Goal: Transaction & Acquisition: Purchase product/service

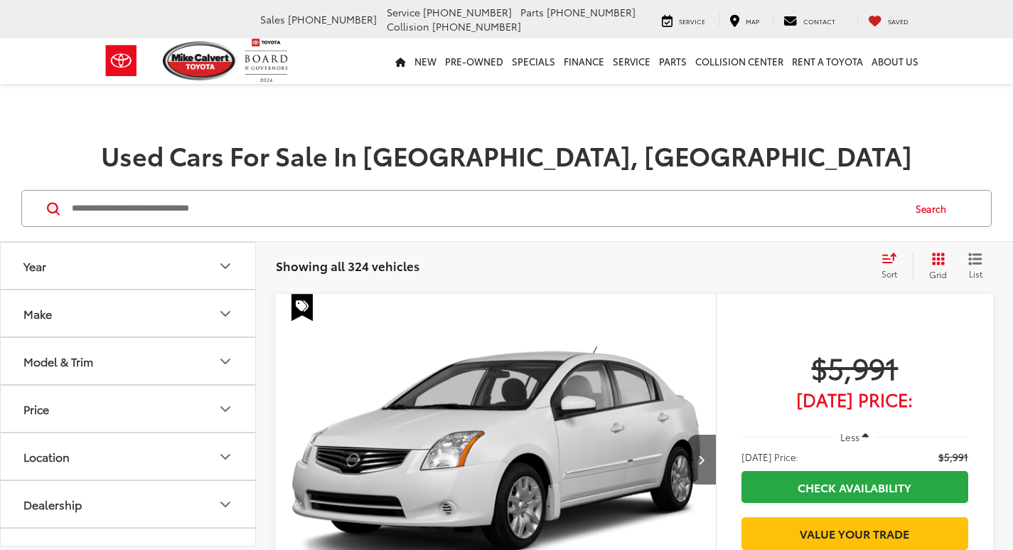
click at [242, 196] on input "Search by Make, Model, or Keyword" at bounding box center [486, 208] width 832 height 34
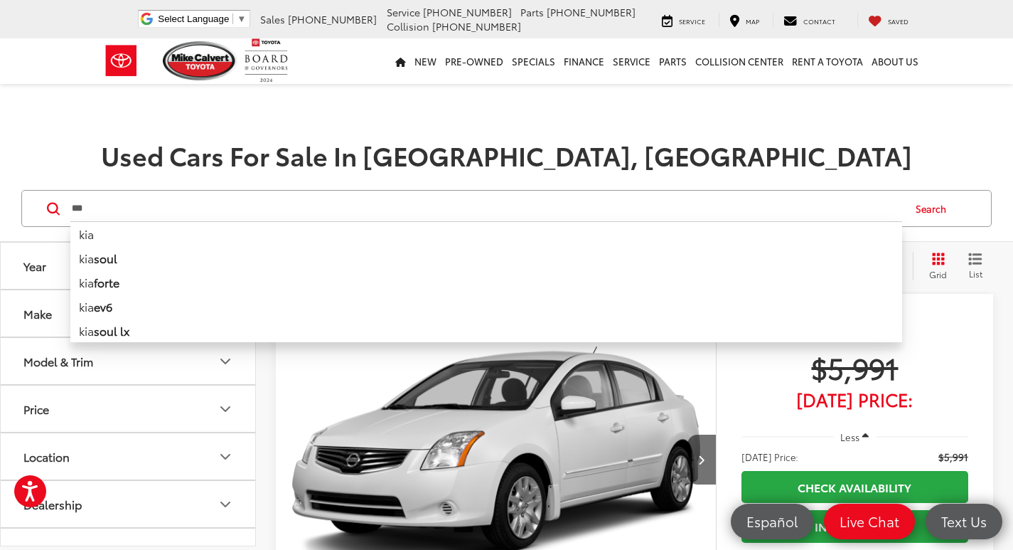
type input "***"
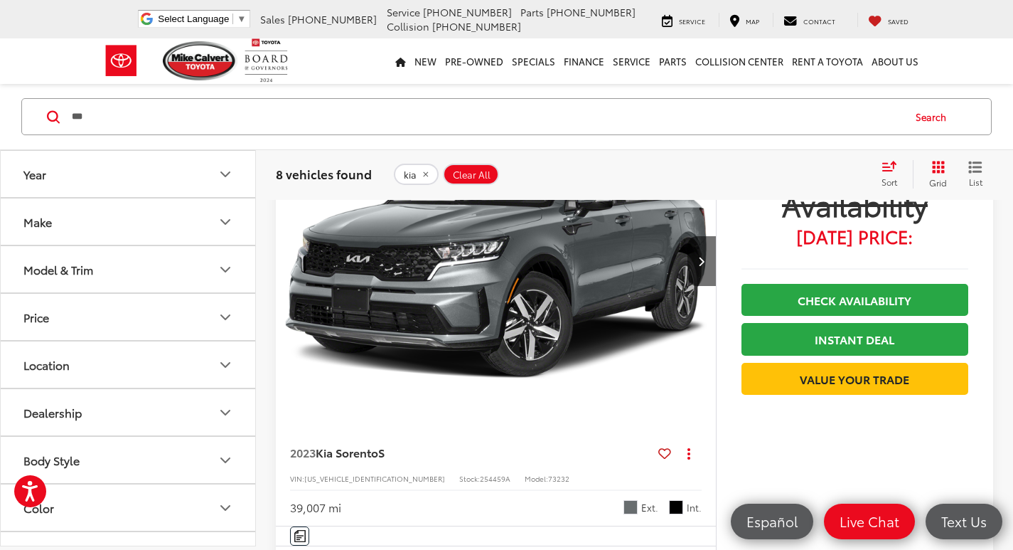
scroll to position [4053, 0]
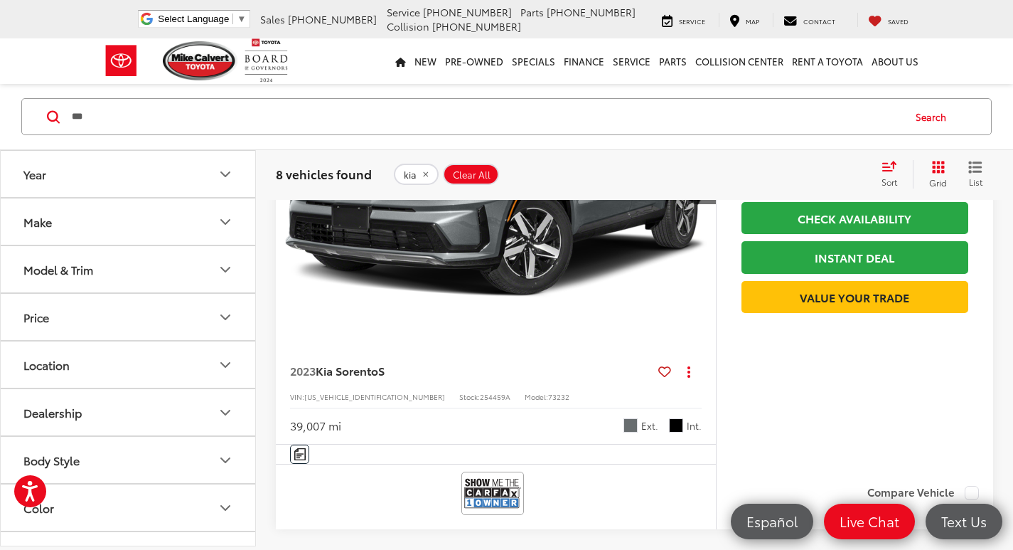
click at [535, 383] on div "2023 Kia Sorento S Copy Link Share Print View Details VIN: 5XYRL4LC9PG222343 St…" at bounding box center [496, 394] width 440 height 100
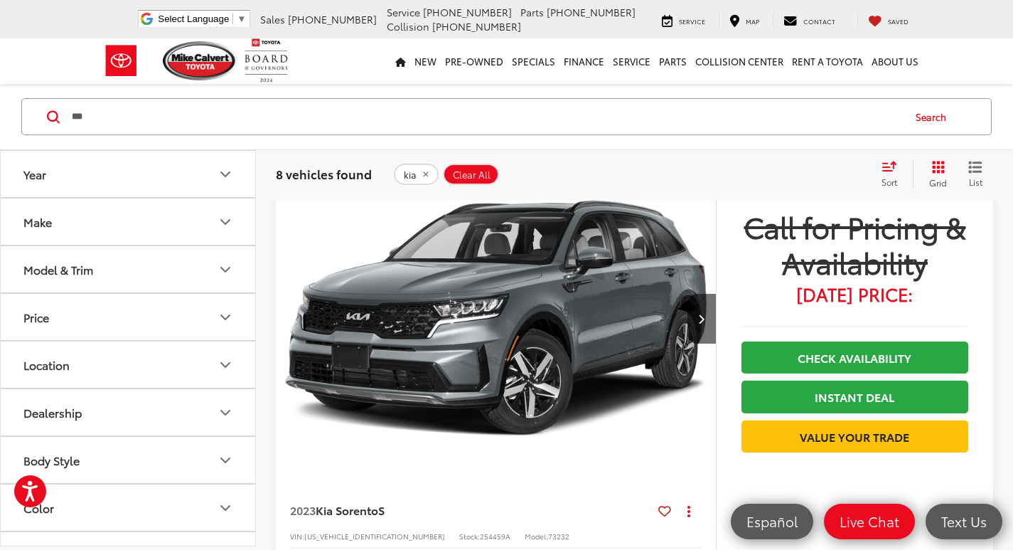
scroll to position [3911, 0]
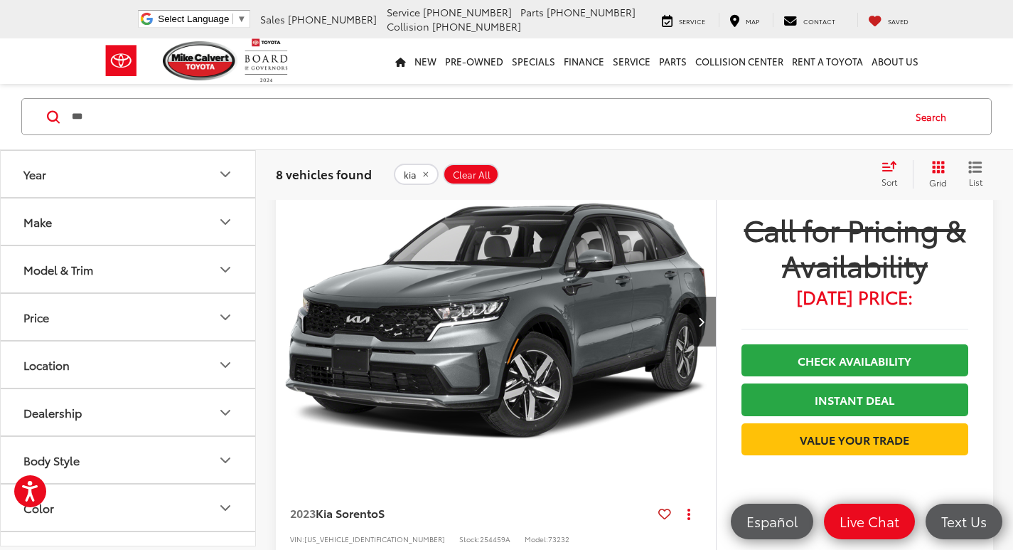
click at [703, 326] on icon "Next image" at bounding box center [701, 321] width 6 height 10
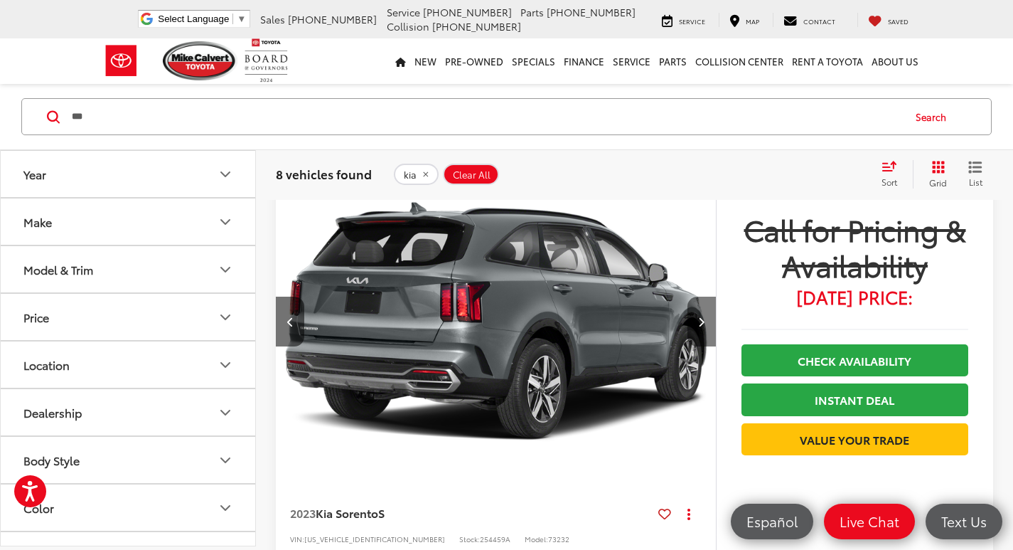
click at [703, 326] on icon "Next image" at bounding box center [701, 321] width 6 height 10
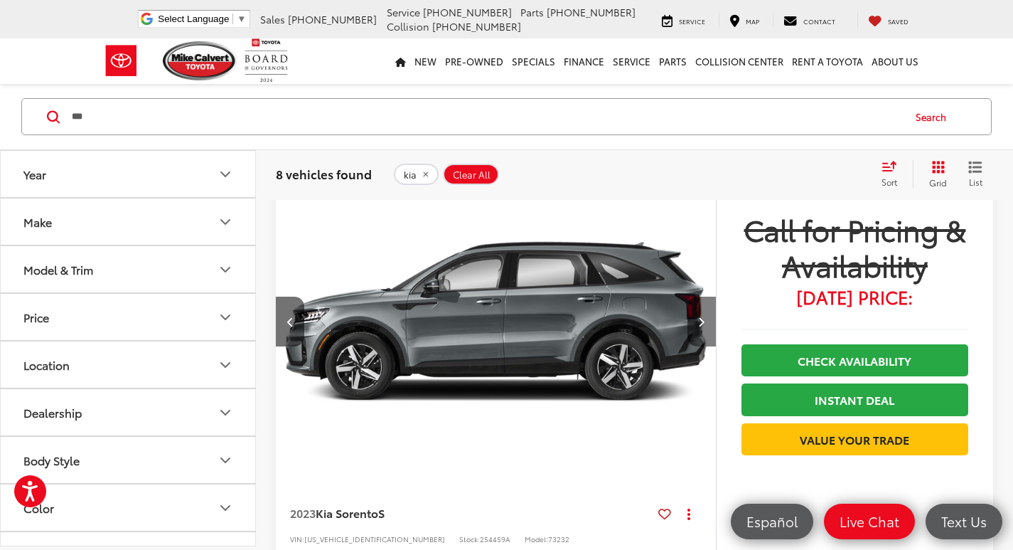
click at [703, 326] on icon "Next image" at bounding box center [701, 321] width 6 height 10
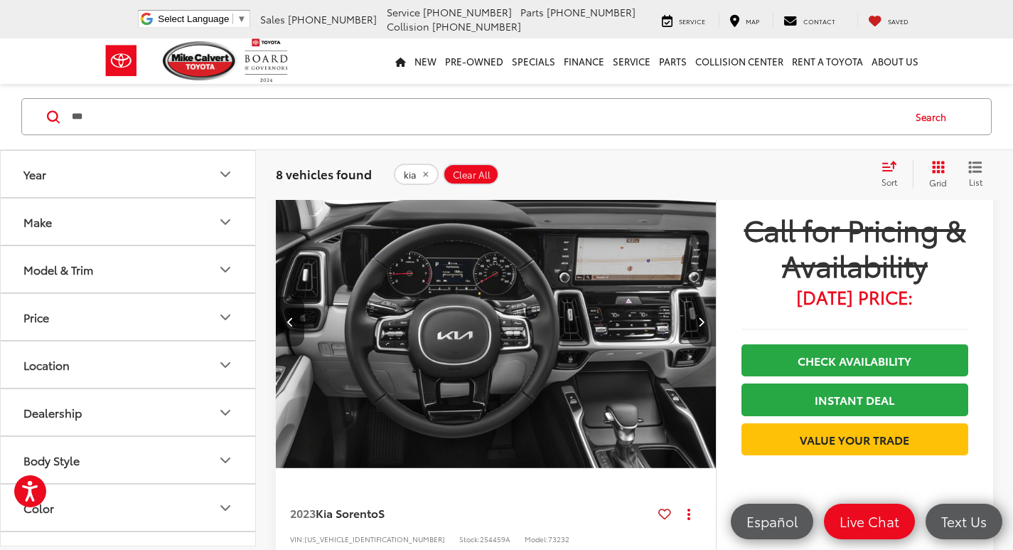
click at [703, 326] on icon "Next image" at bounding box center [701, 321] width 6 height 10
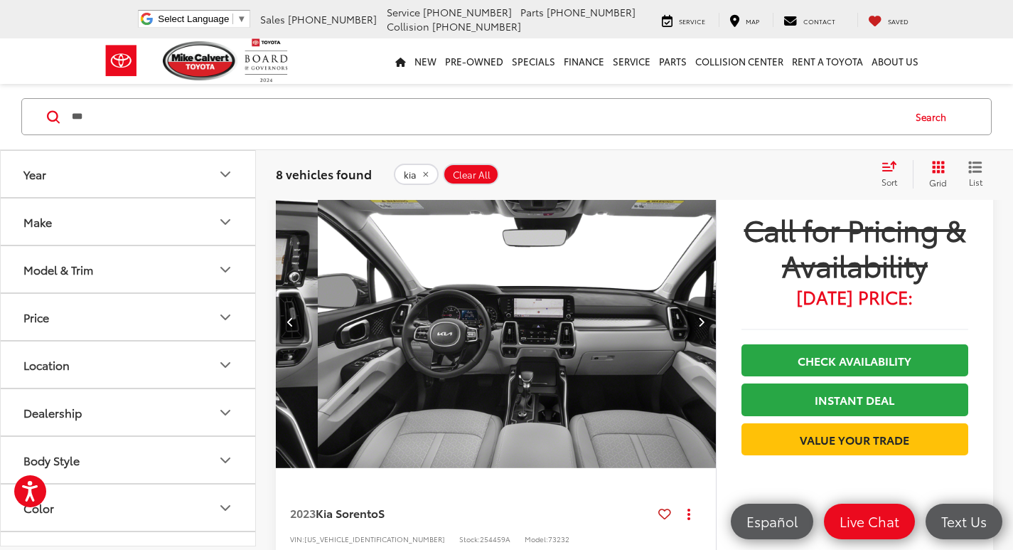
scroll to position [0, 1769]
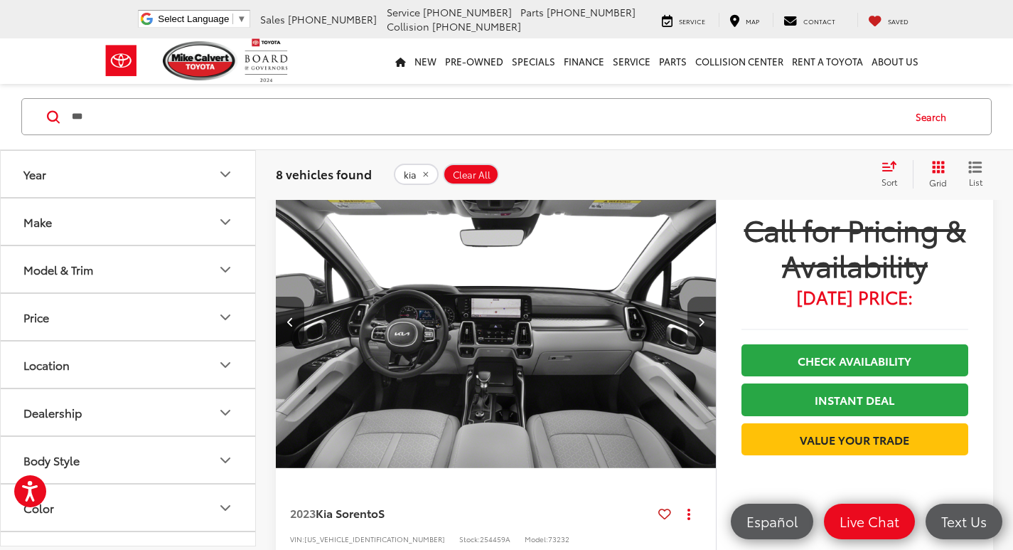
click at [703, 326] on icon "Next image" at bounding box center [701, 321] width 6 height 10
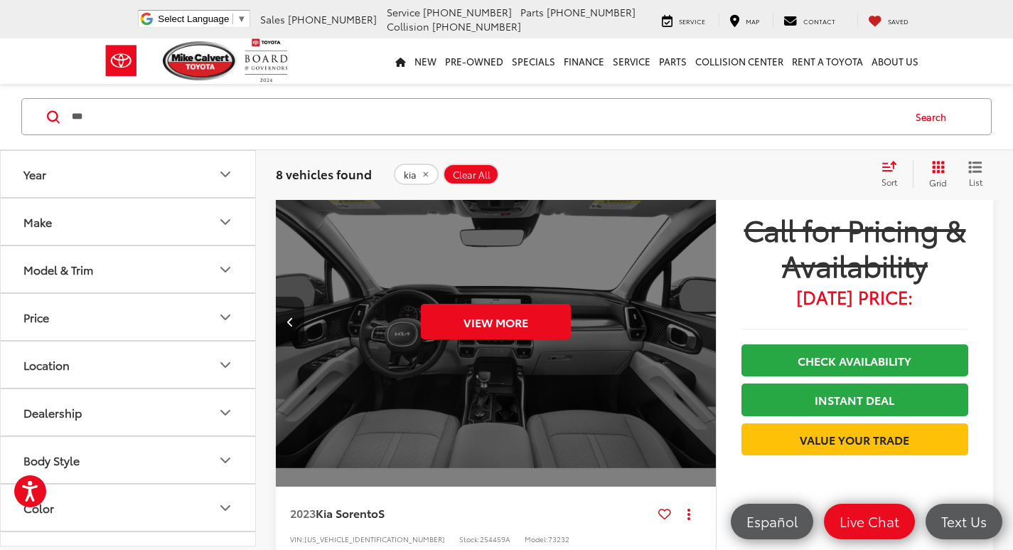
scroll to position [3982, 0]
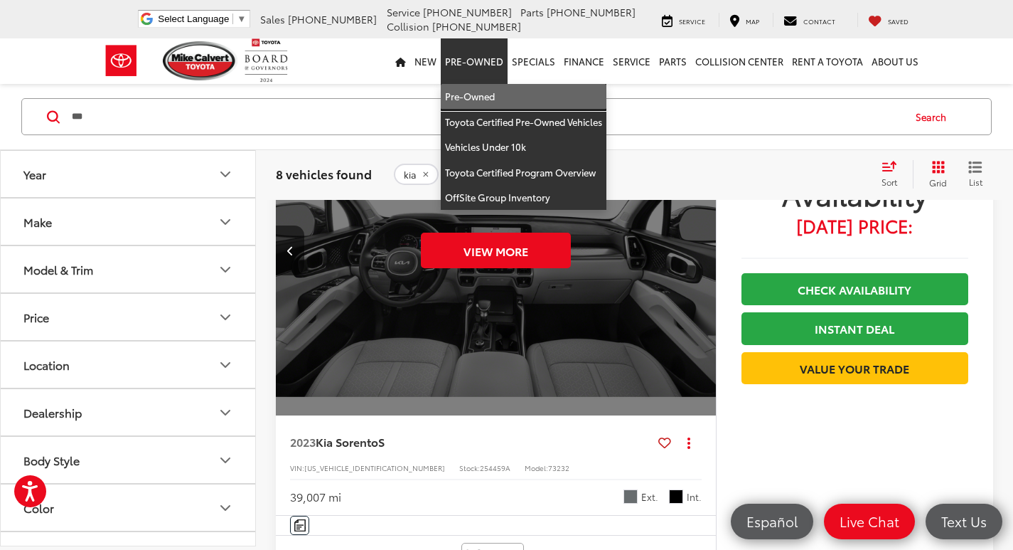
click at [482, 97] on link "Pre-Owned" at bounding box center [524, 97] width 166 height 26
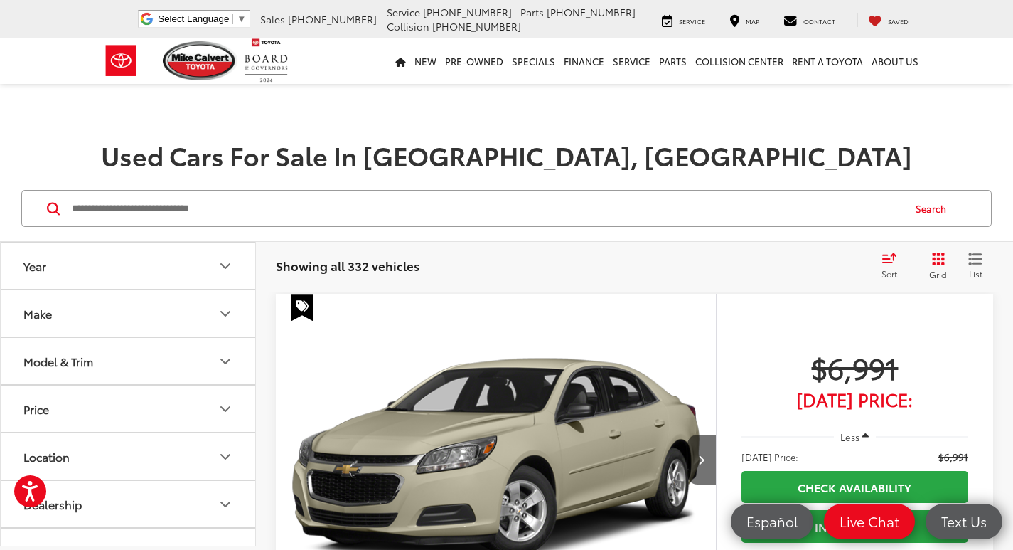
click at [927, 208] on button "Search" at bounding box center [934, 209] width 65 height 36
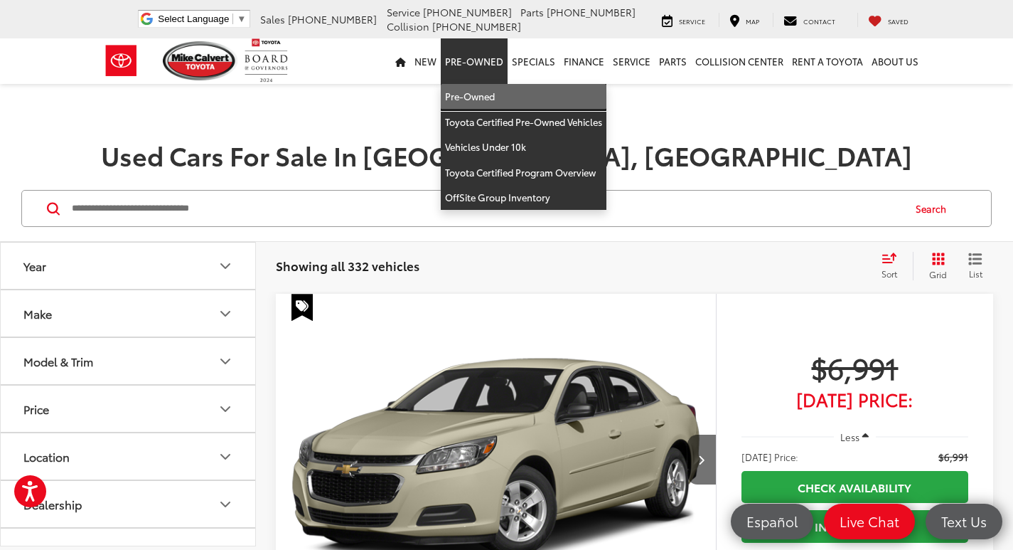
click at [486, 90] on link "Pre-Owned" at bounding box center [524, 97] width 166 height 26
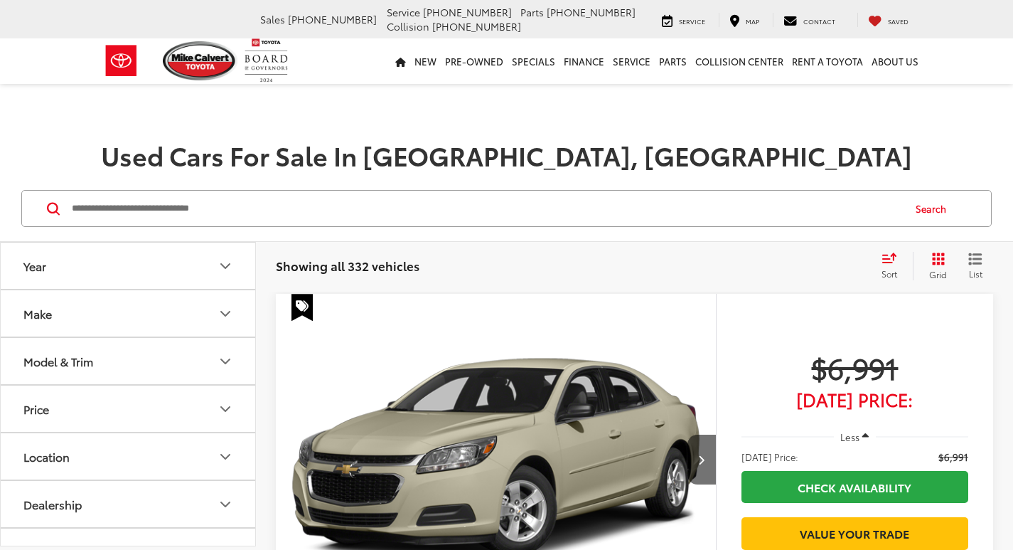
click at [386, 210] on input "Search by Make, Model, or Keyword" at bounding box center [486, 208] width 832 height 34
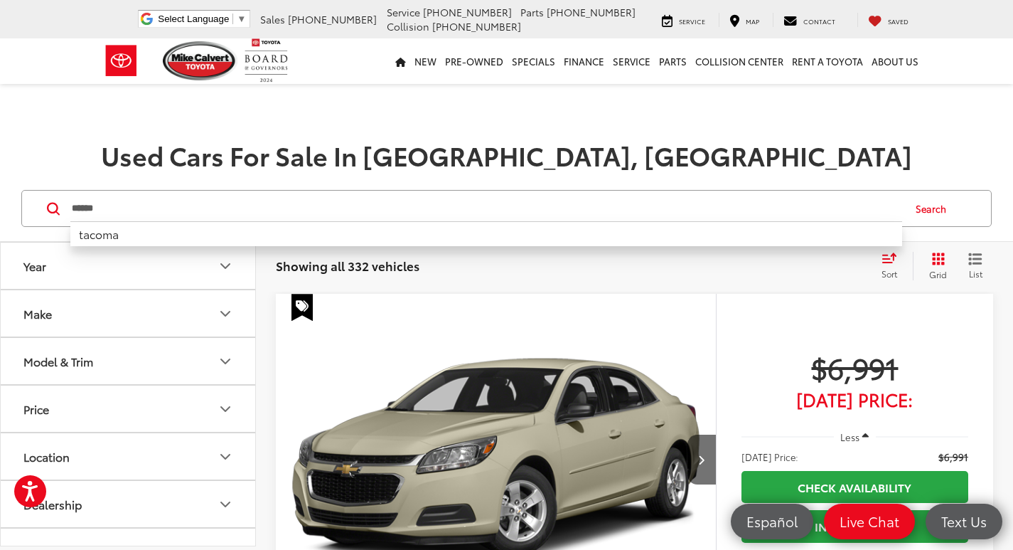
type input "******"
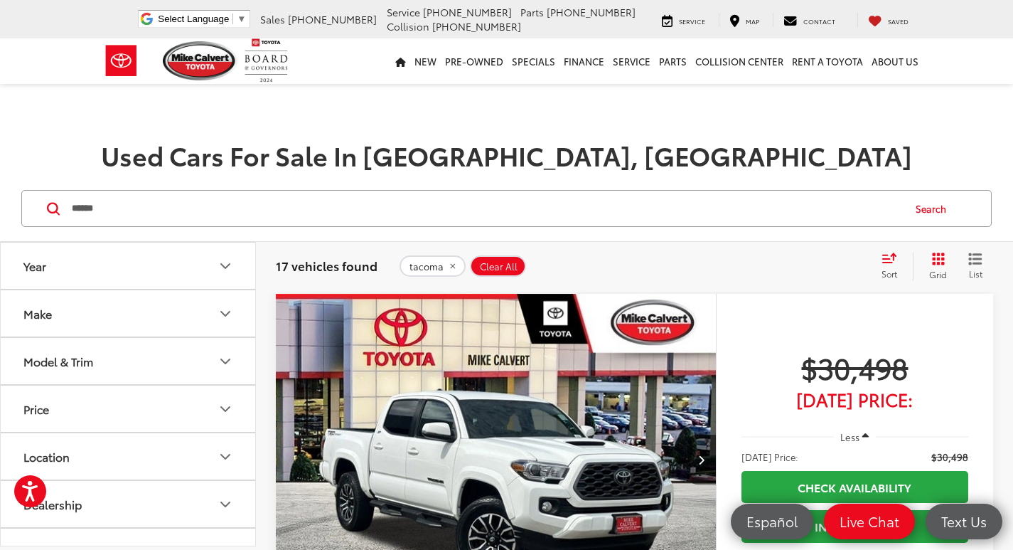
click at [882, 261] on icon "Select sort value" at bounding box center [890, 257] width 16 height 11
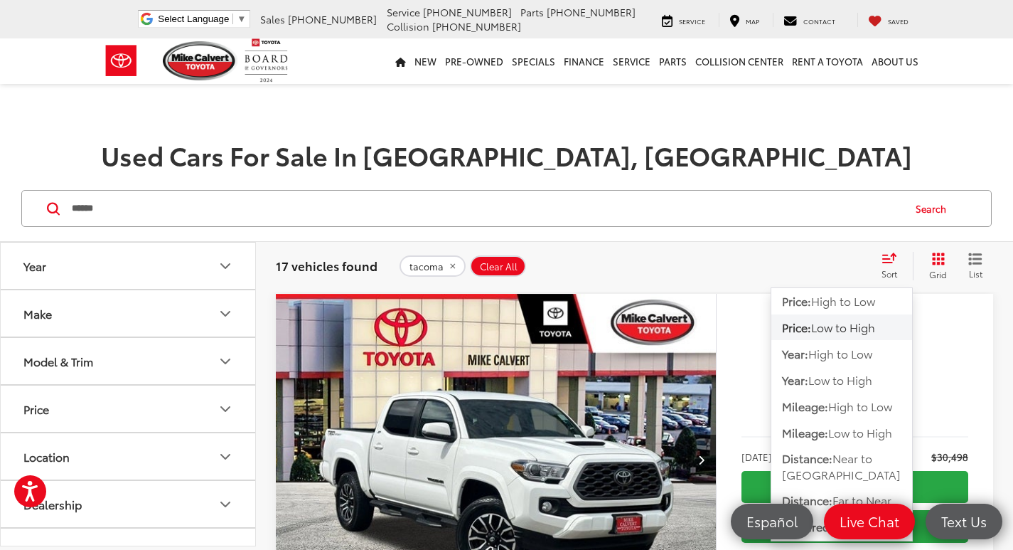
click at [868, 335] on span "Low to High" at bounding box center [843, 327] width 64 height 16
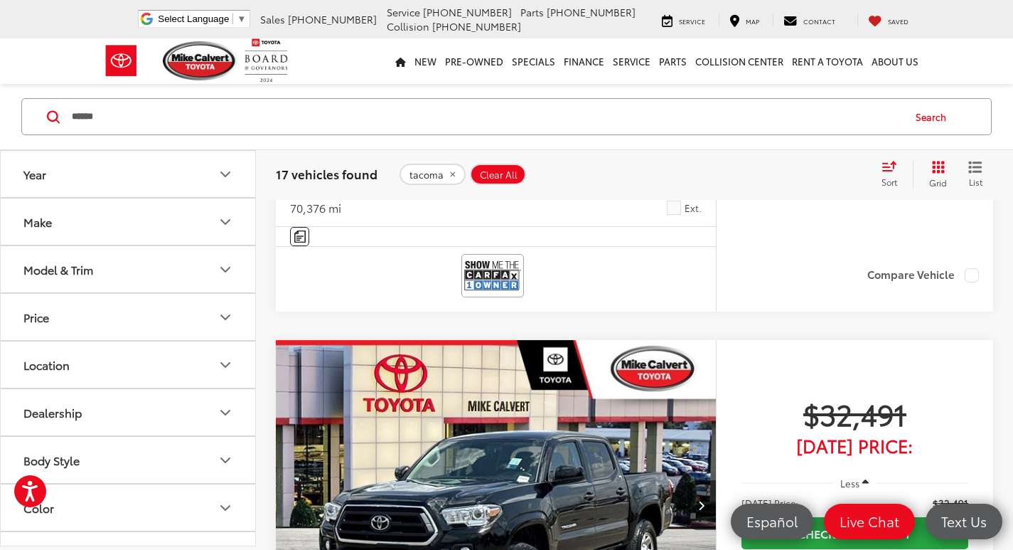
scroll to position [284, 0]
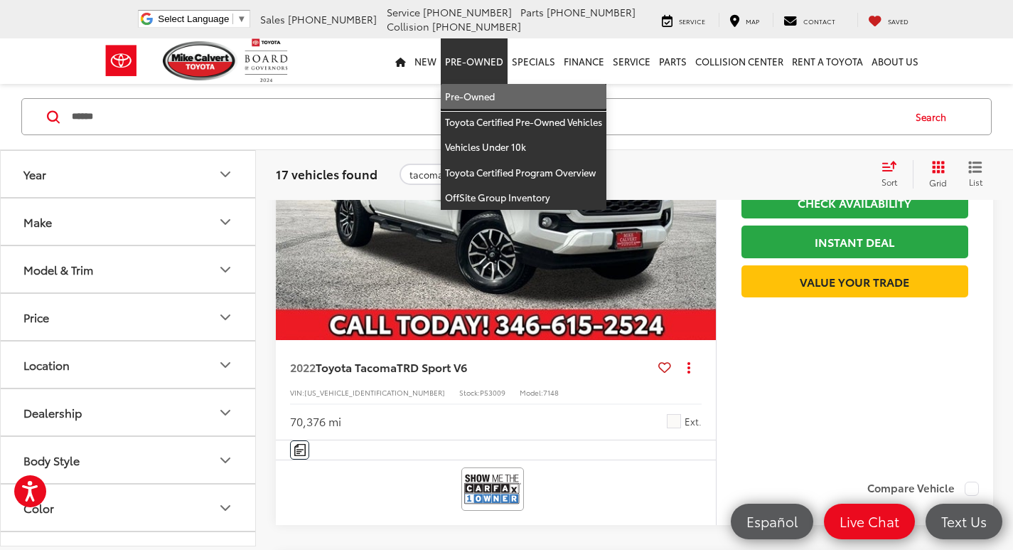
click at [489, 85] on link "Pre-Owned" at bounding box center [524, 97] width 166 height 26
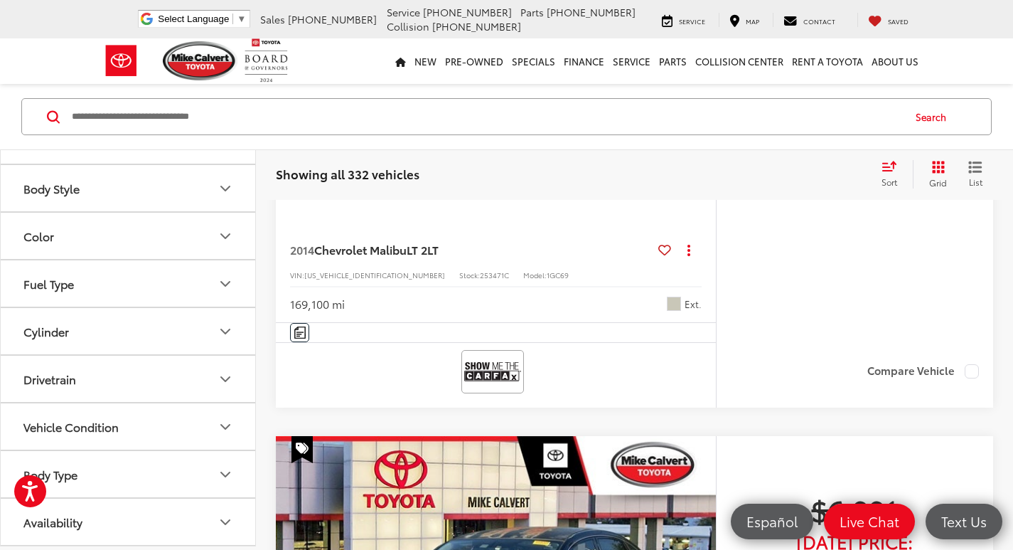
scroll to position [427, 0]
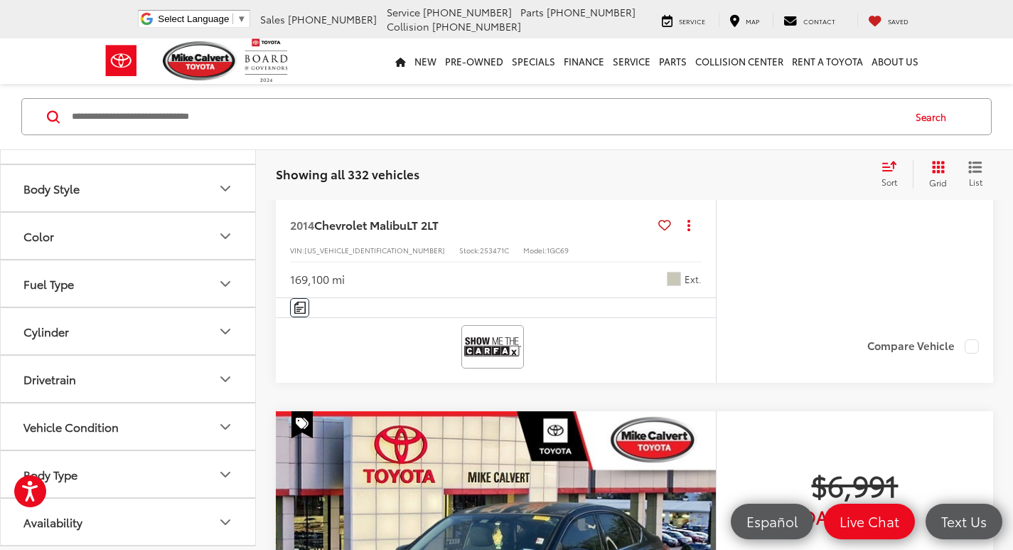
click at [151, 479] on button "Body Type" at bounding box center [129, 474] width 256 height 46
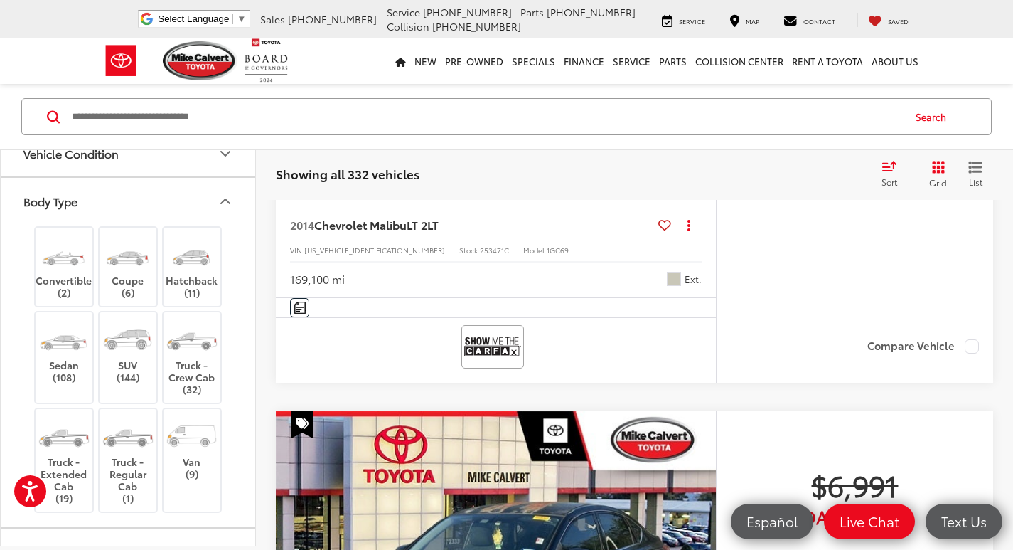
scroll to position [556, 0]
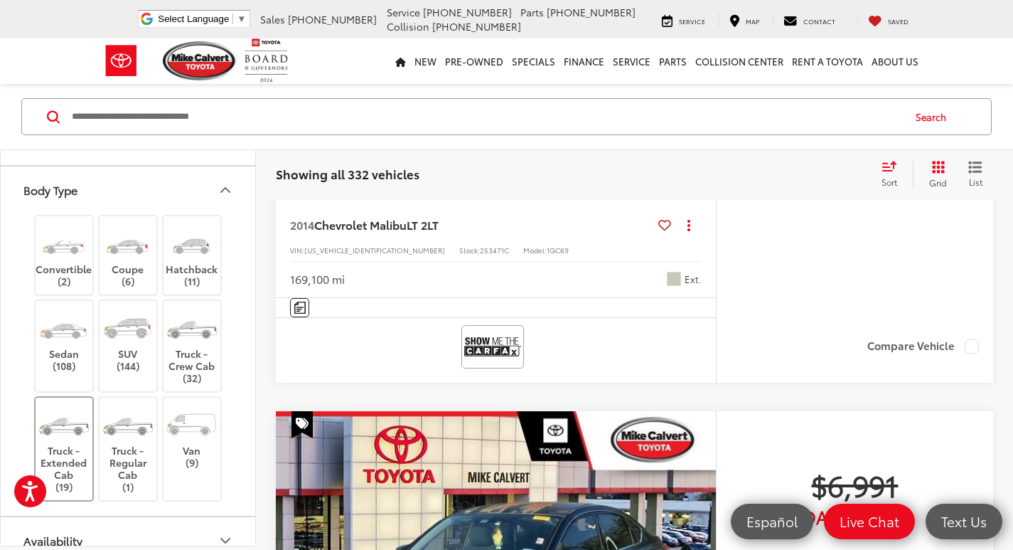
click at [66, 425] on img at bounding box center [63, 425] width 53 height 40
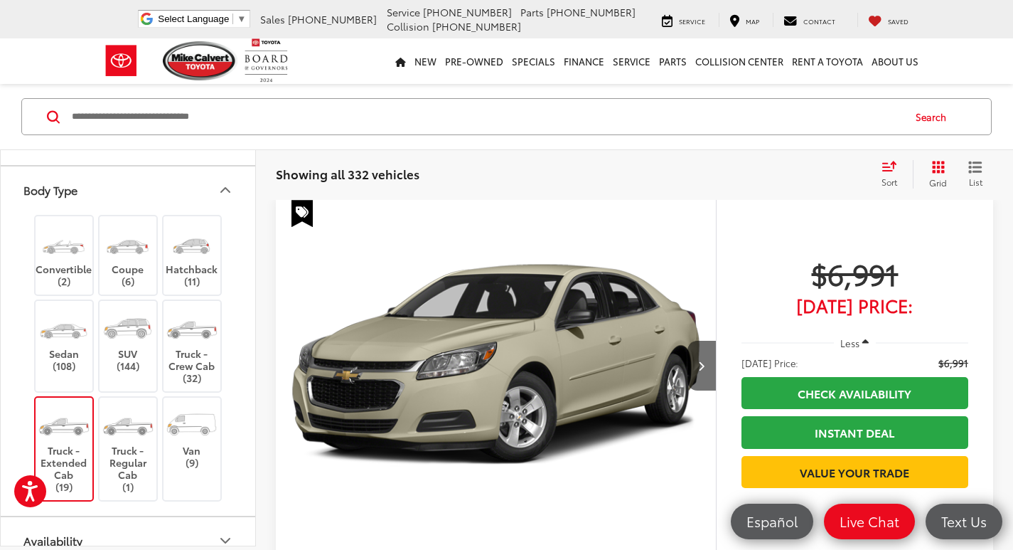
scroll to position [92, 0]
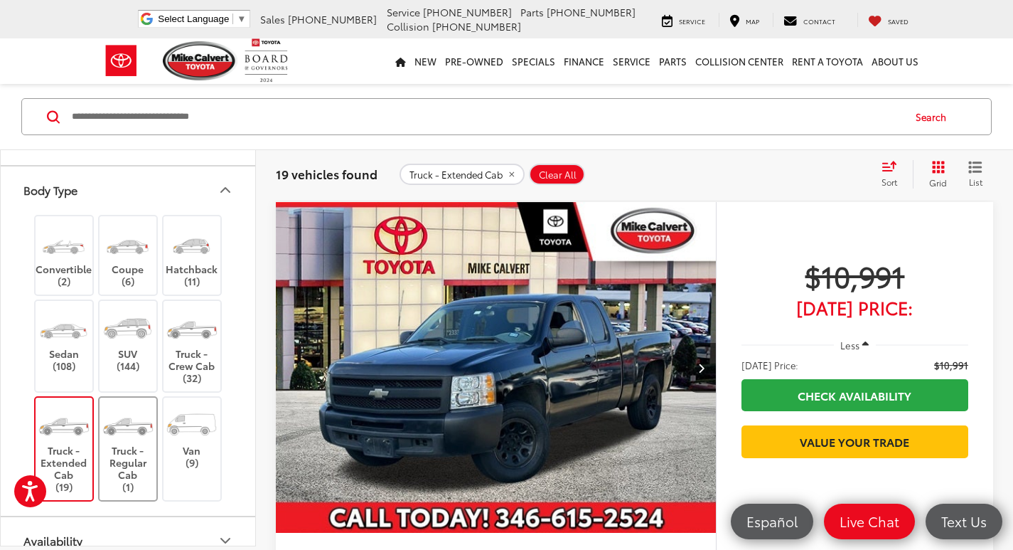
click at [113, 421] on img at bounding box center [127, 425] width 53 height 40
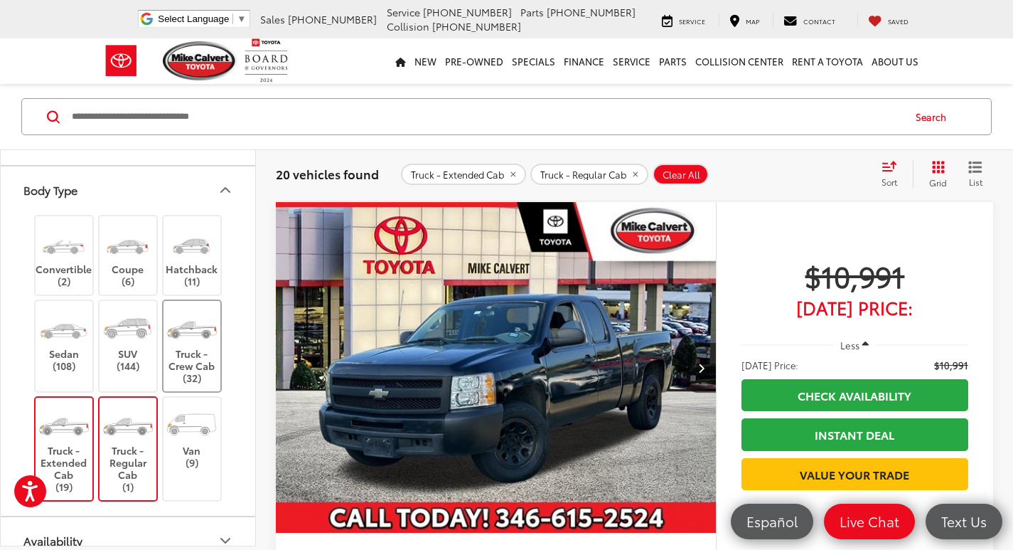
click at [187, 323] on img at bounding box center [191, 328] width 53 height 40
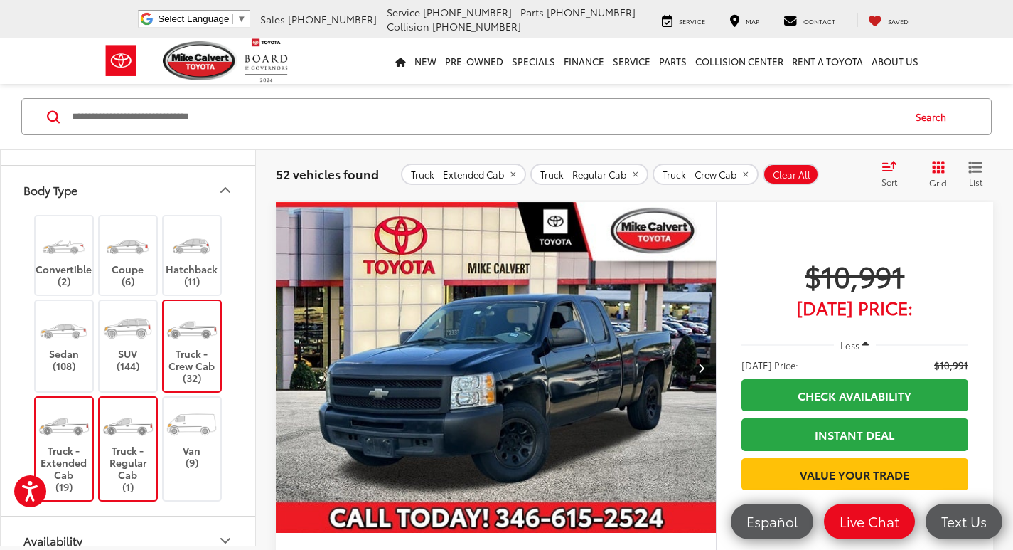
click at [892, 164] on icon "Select sort value" at bounding box center [890, 166] width 16 height 11
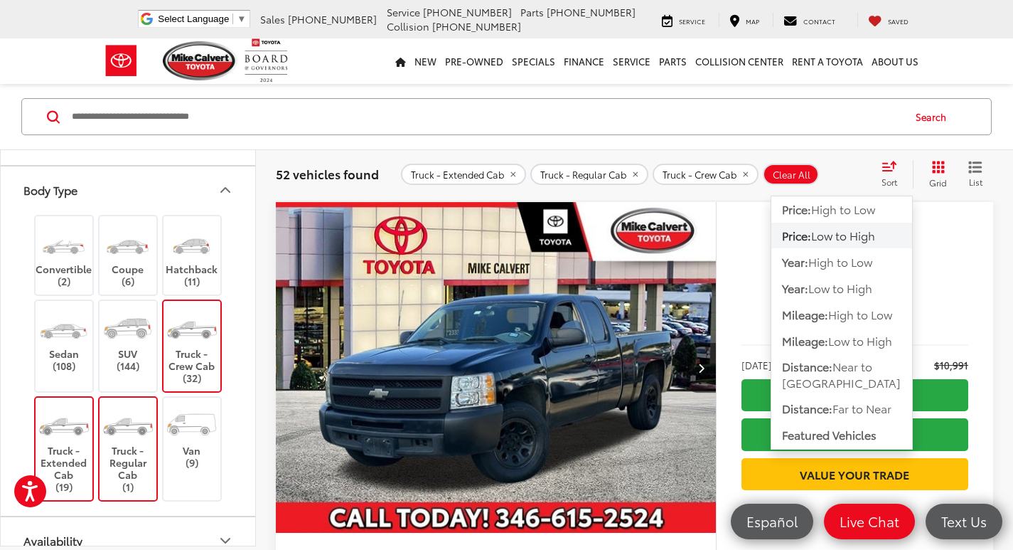
click at [875, 231] on span "Low to High" at bounding box center [843, 235] width 64 height 16
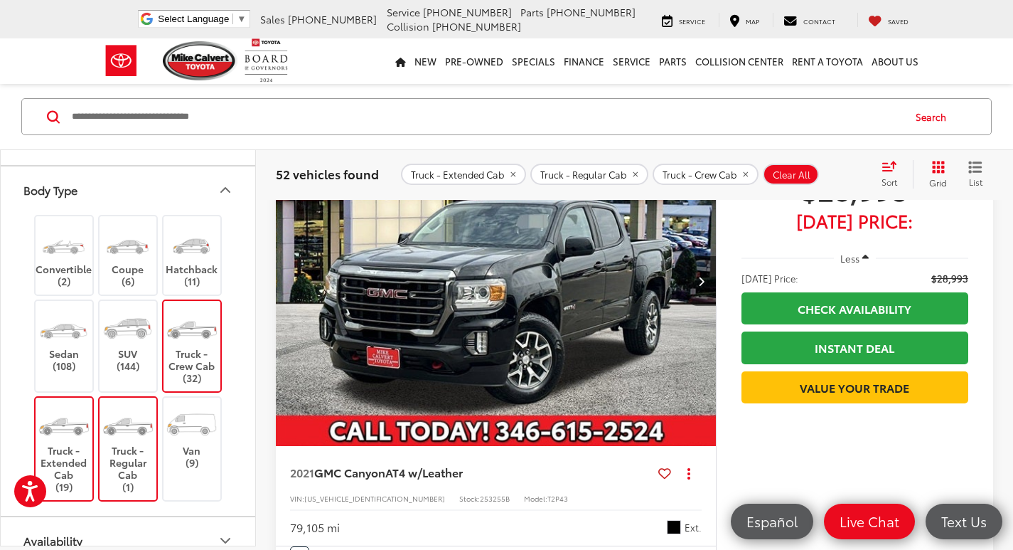
scroll to position [6136, 0]
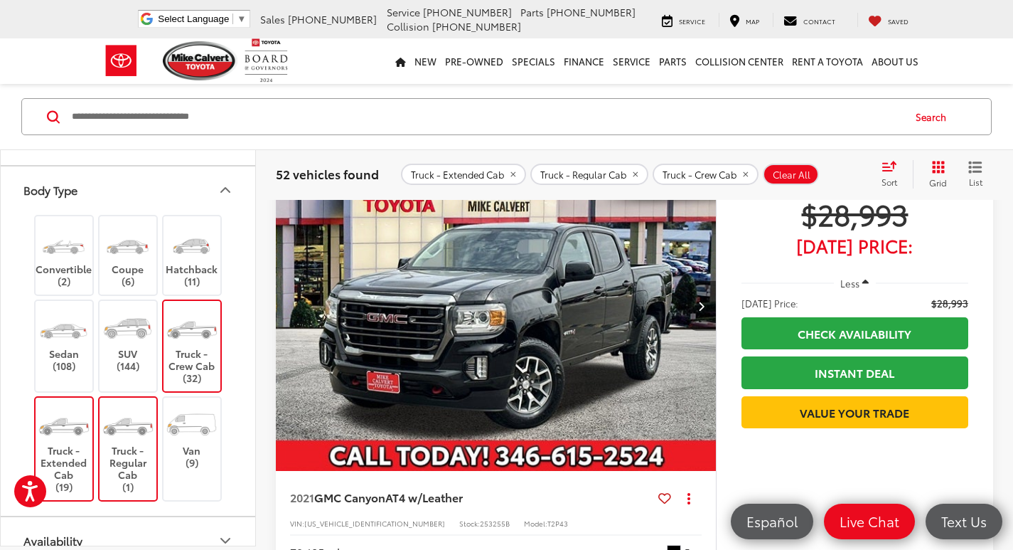
click at [705, 305] on button "Next image" at bounding box center [702, 306] width 28 height 50
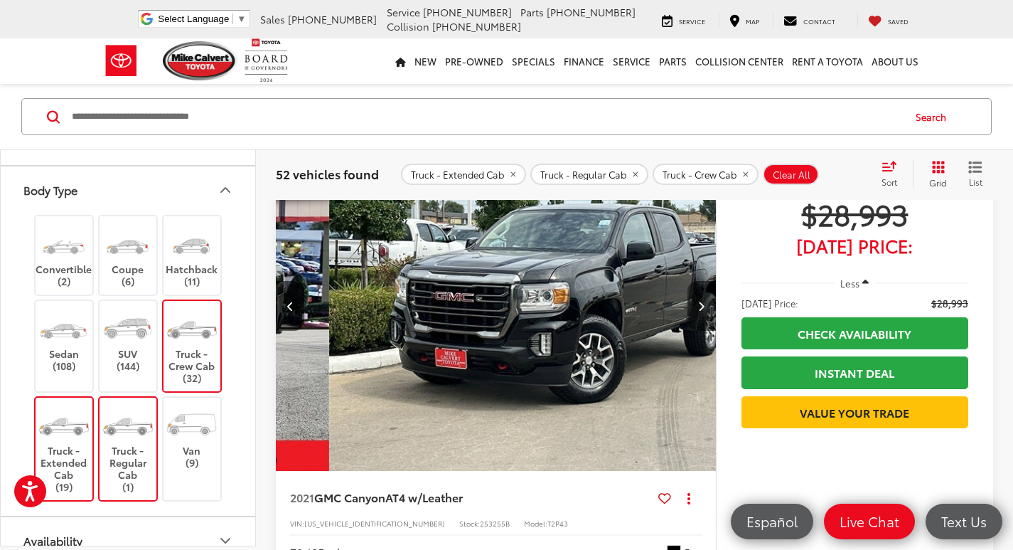
scroll to position [0, 442]
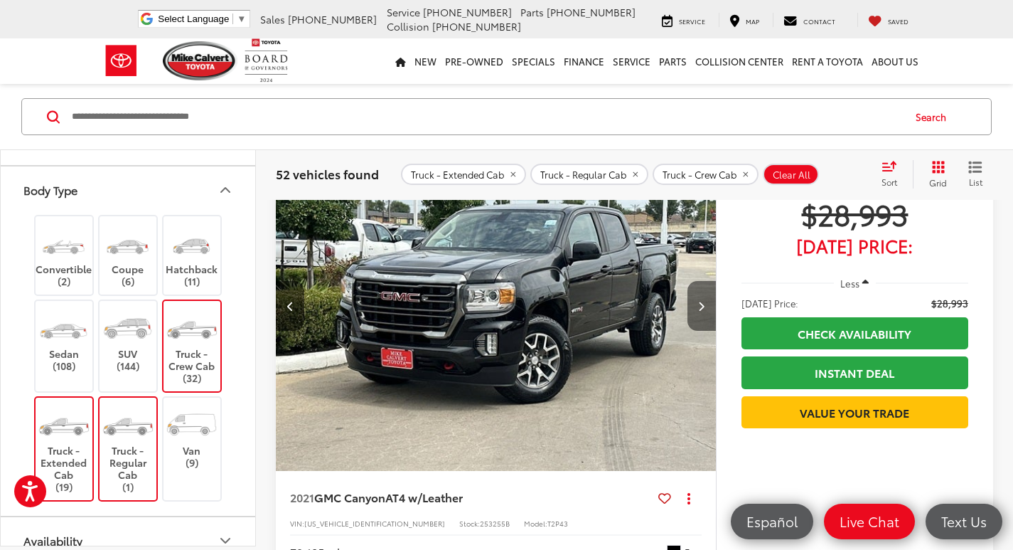
click at [695, 302] on button "Next image" at bounding box center [702, 306] width 28 height 50
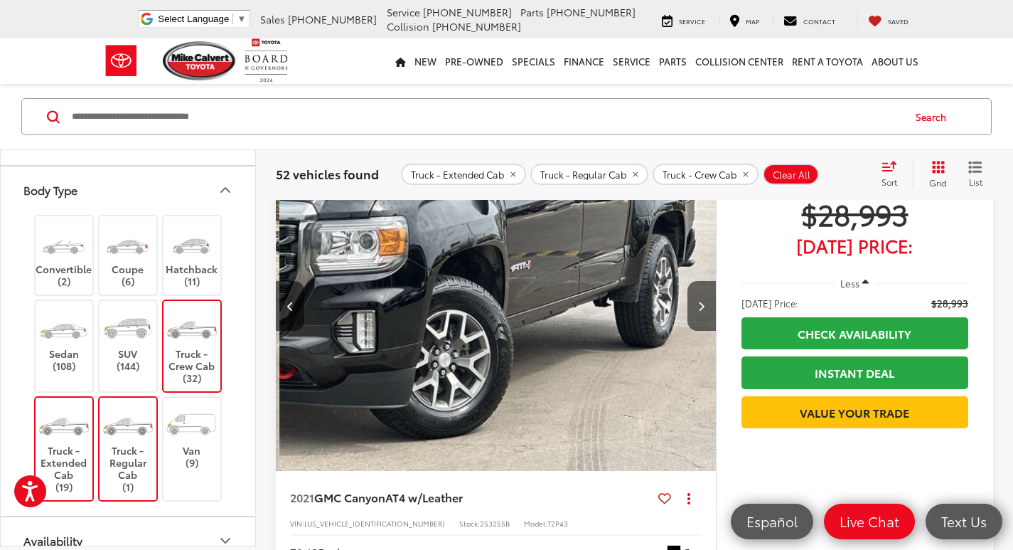
scroll to position [0, 885]
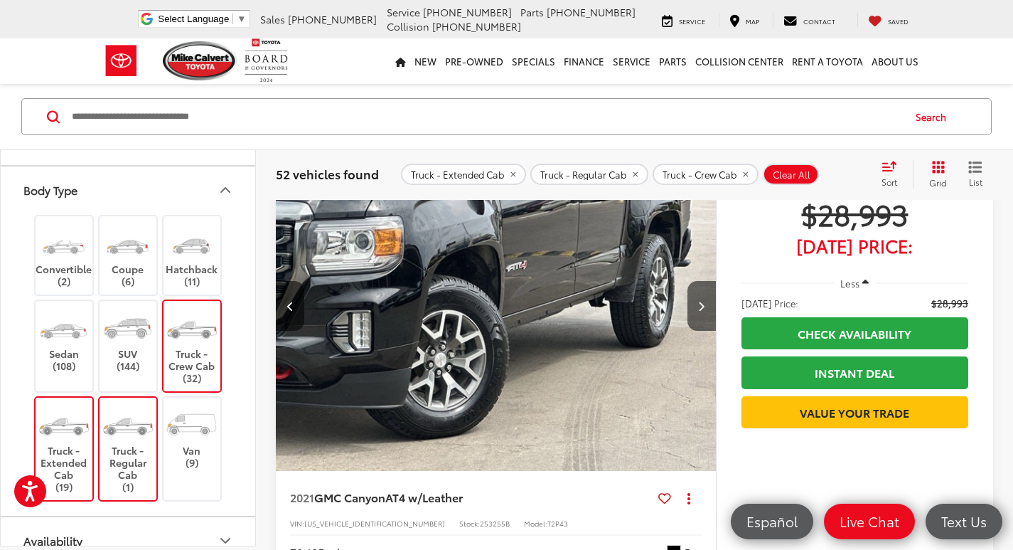
click at [560, 306] on img "2021 GMC Canyon AT4 w/Leather 2" at bounding box center [496, 305] width 442 height 331
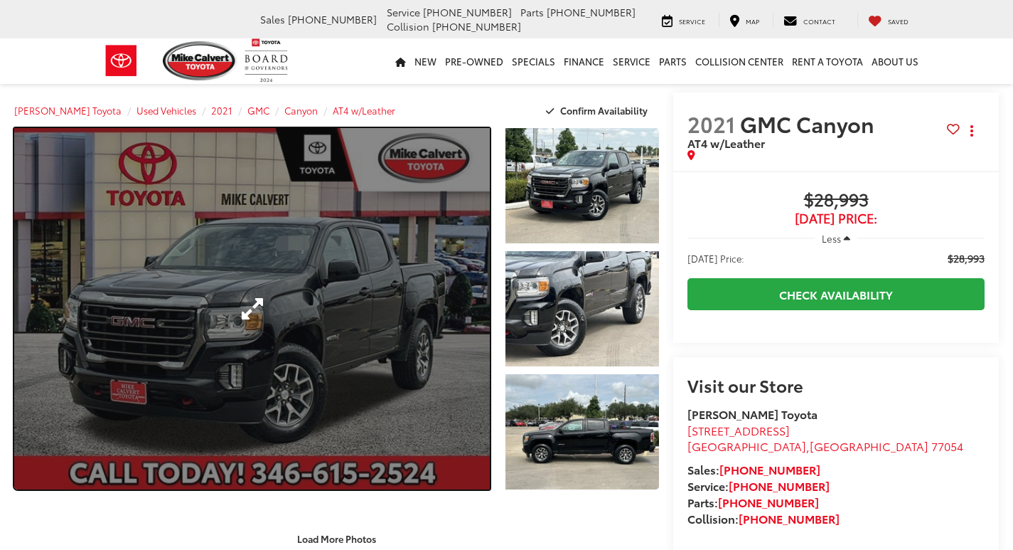
click at [387, 317] on link "Expand Photo 0" at bounding box center [252, 308] width 476 height 361
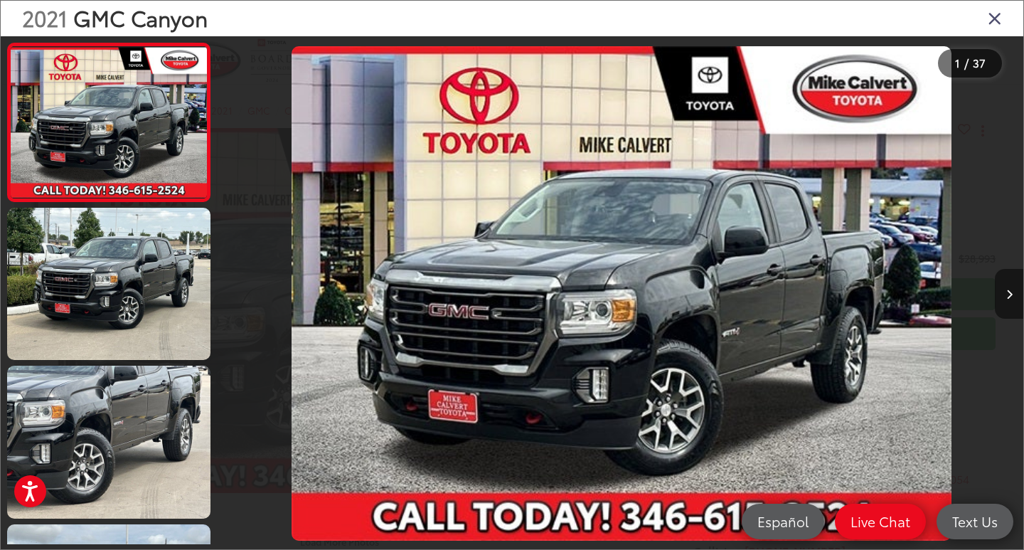
click at [1010, 290] on icon "Next image" at bounding box center [1009, 294] width 6 height 10
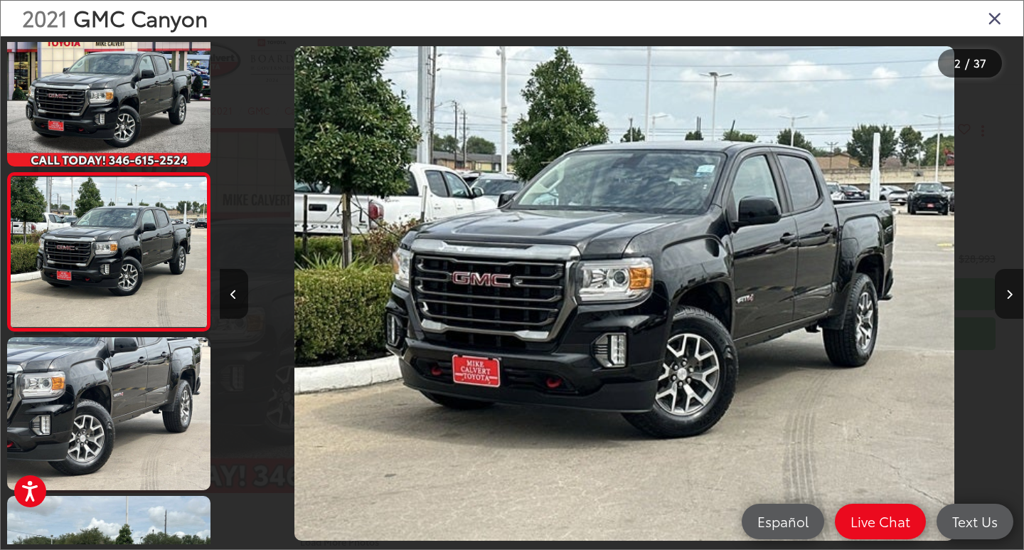
scroll to position [0, 804]
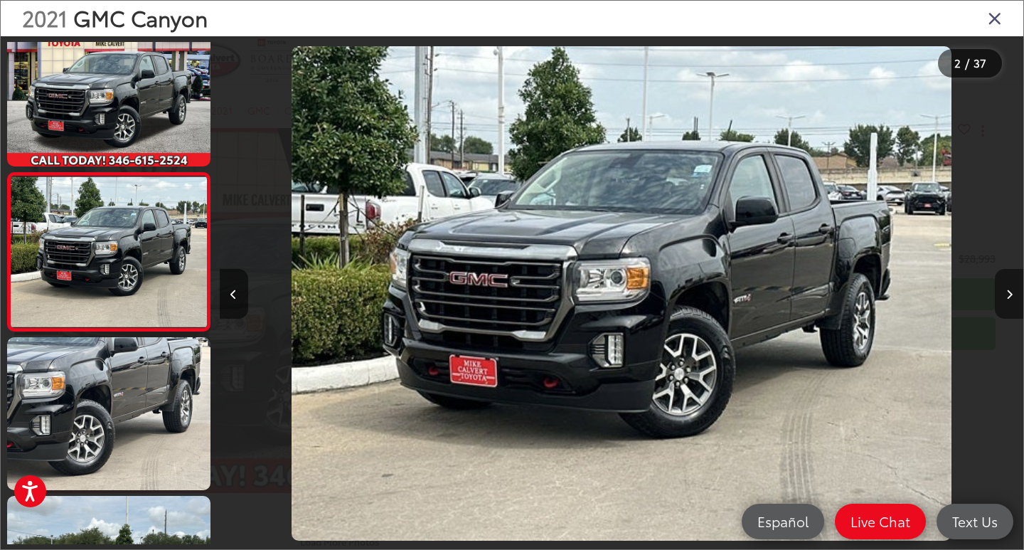
click at [1010, 290] on icon "Next image" at bounding box center [1009, 294] width 6 height 10
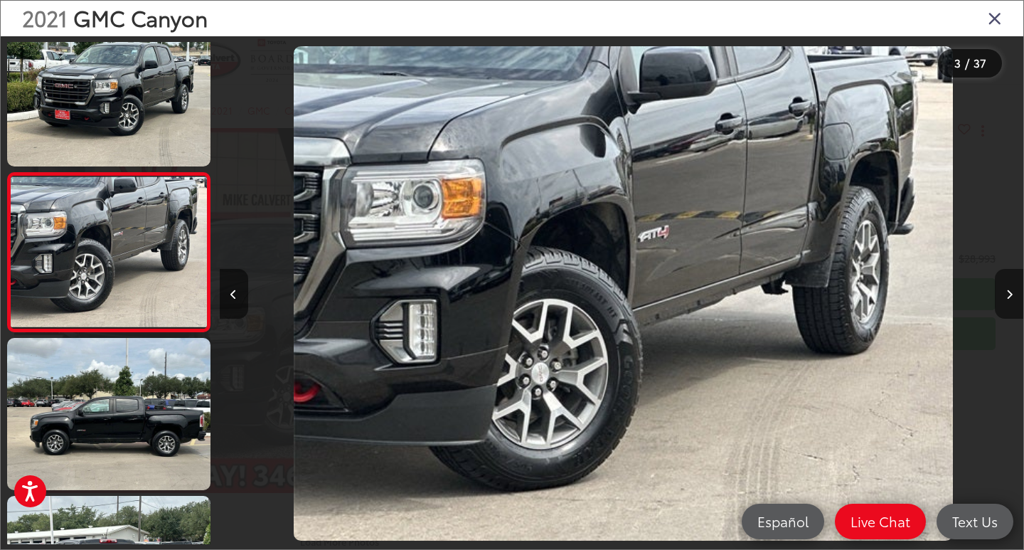
scroll to position [0, 1608]
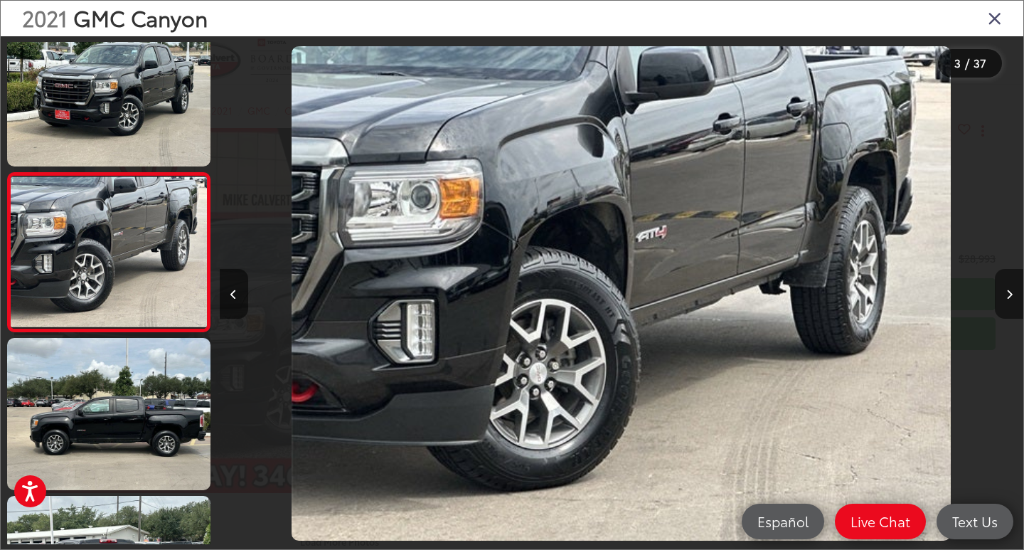
click at [1010, 290] on icon "Next image" at bounding box center [1009, 294] width 6 height 10
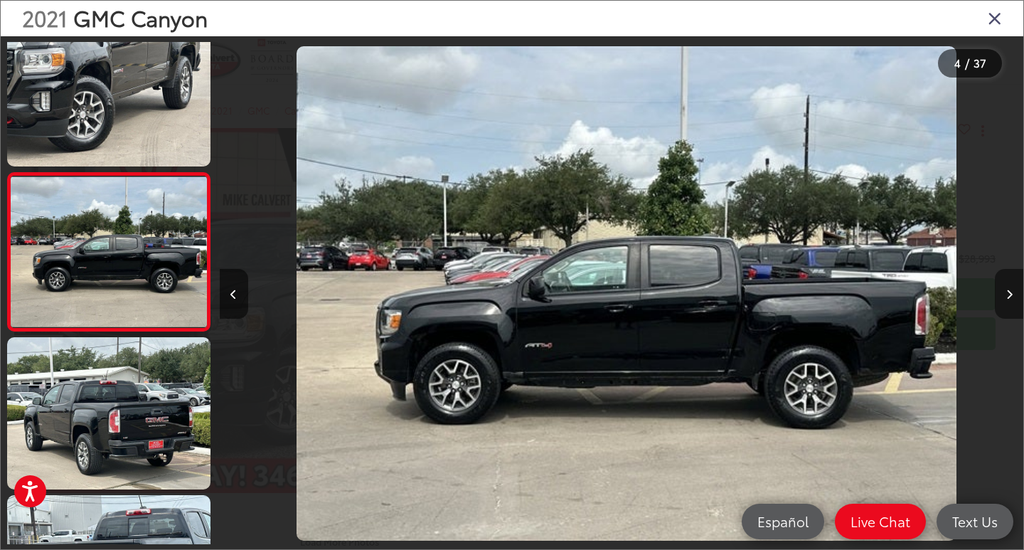
scroll to position [0, 2411]
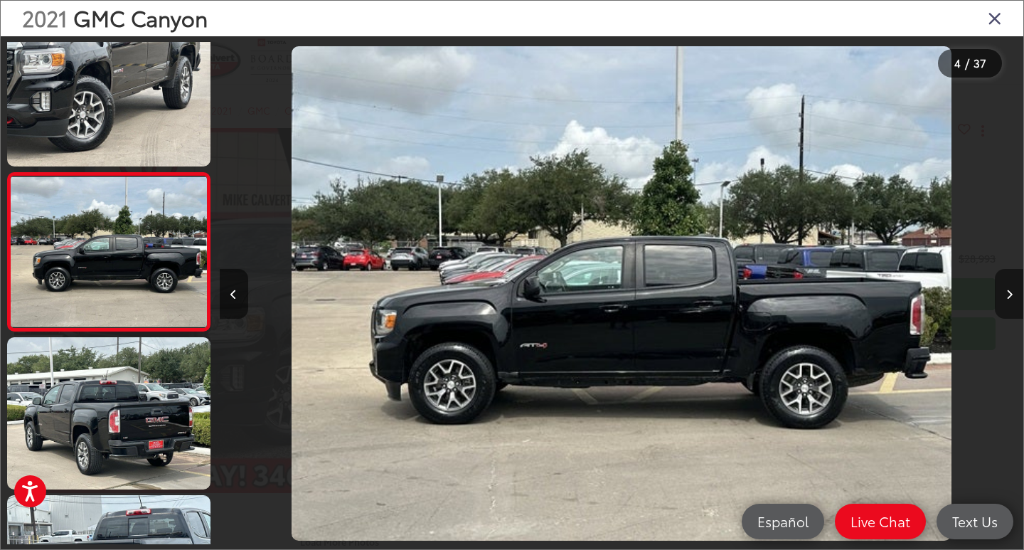
click at [1010, 290] on icon "Next image" at bounding box center [1009, 294] width 6 height 10
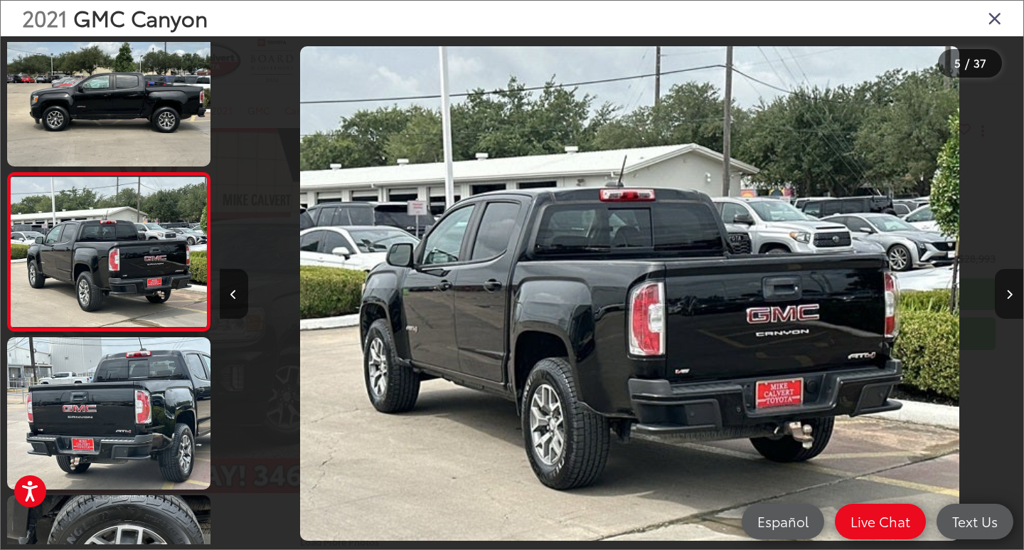
scroll to position [0, 3216]
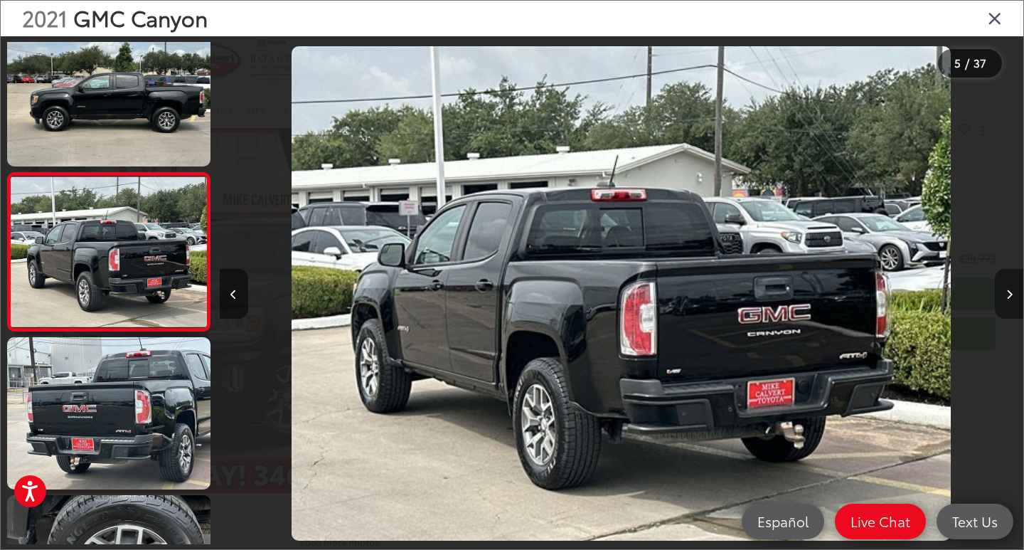
click at [1009, 289] on icon "Next image" at bounding box center [1009, 294] width 6 height 10
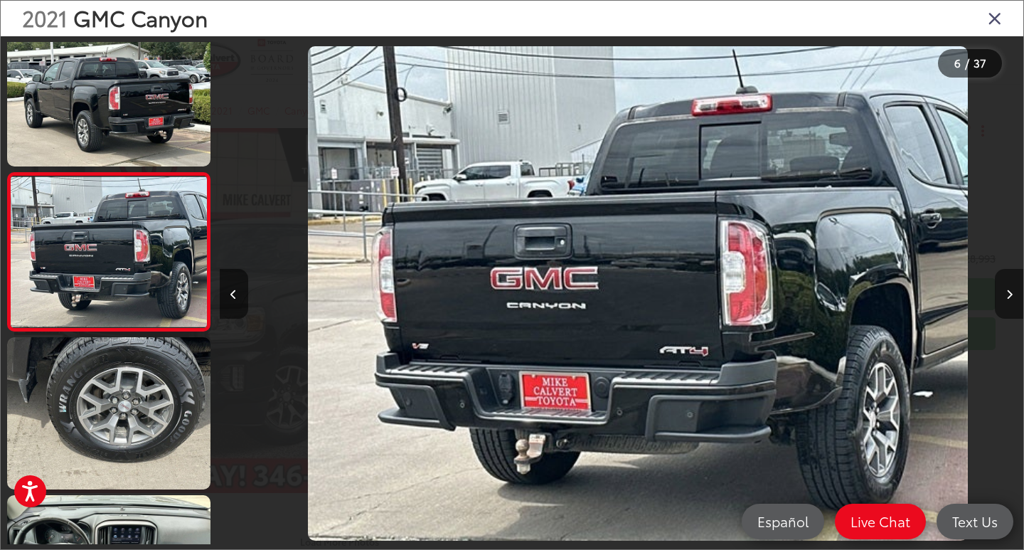
scroll to position [0, 4019]
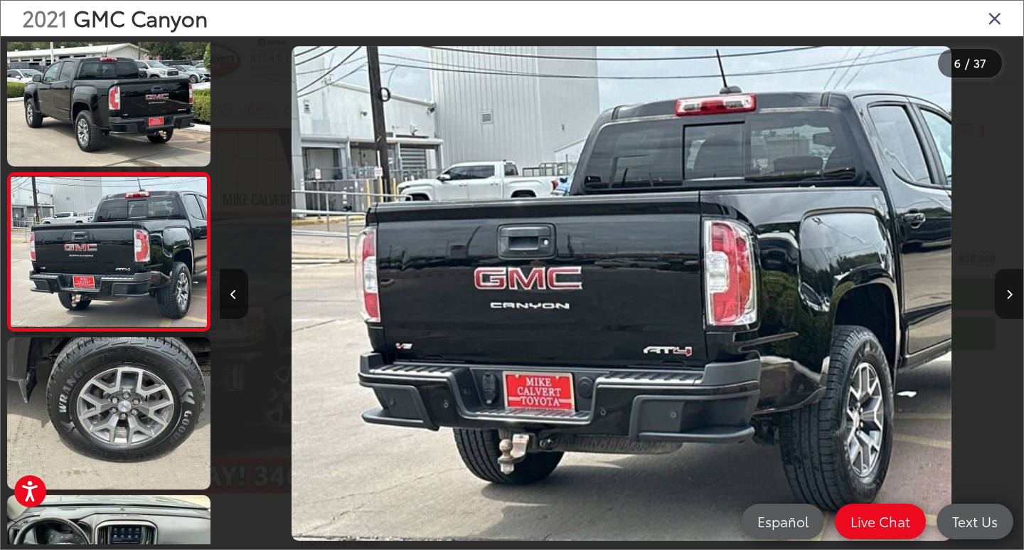
click at [1009, 289] on icon "Next image" at bounding box center [1009, 294] width 6 height 10
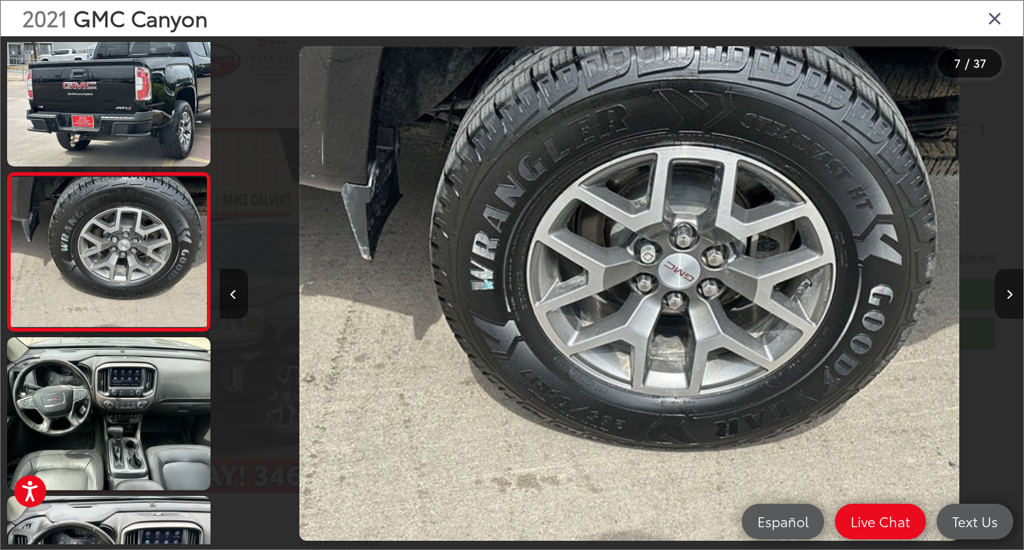
scroll to position [0, 4823]
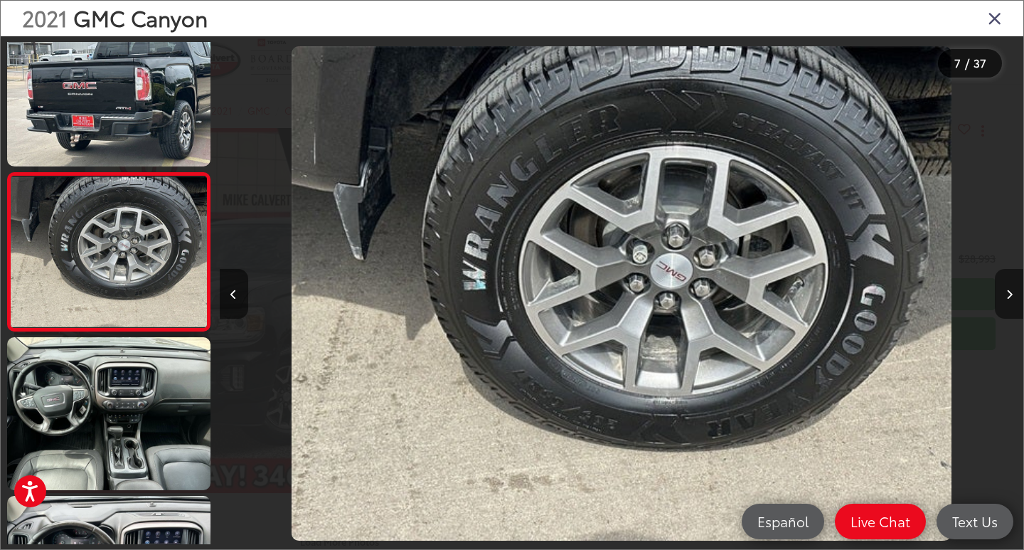
click at [1008, 289] on icon "Next image" at bounding box center [1009, 294] width 6 height 10
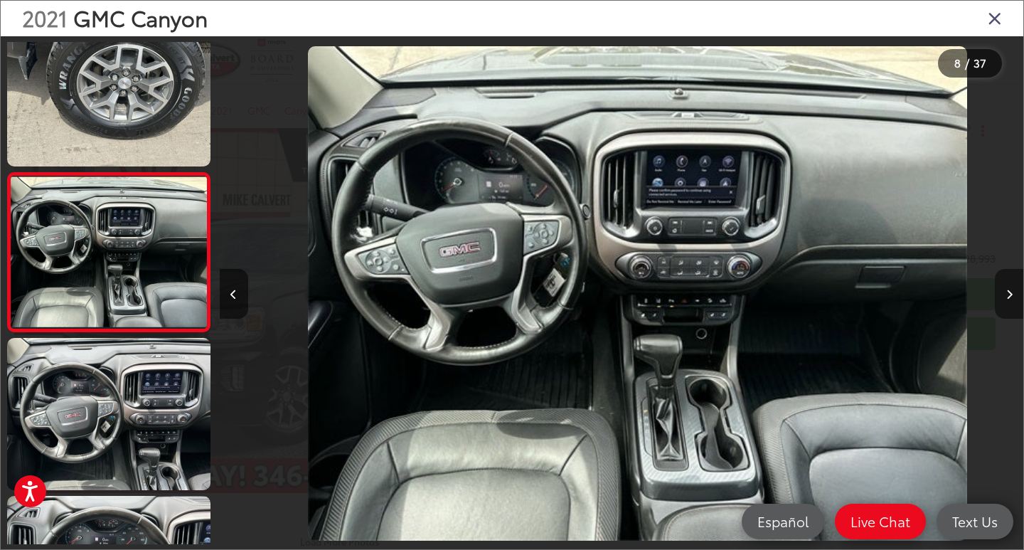
scroll to position [0, 5627]
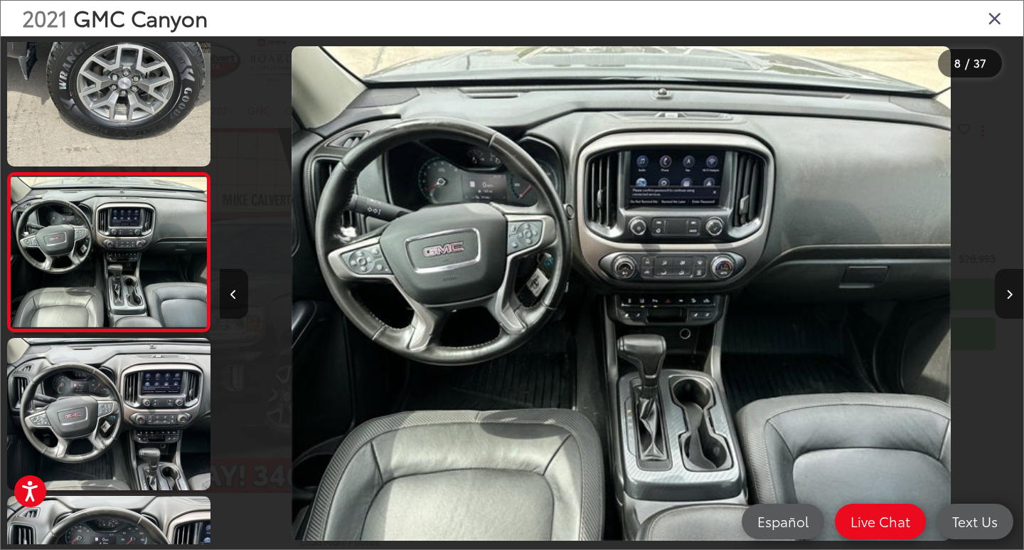
click at [1008, 289] on icon "Next image" at bounding box center [1009, 294] width 6 height 10
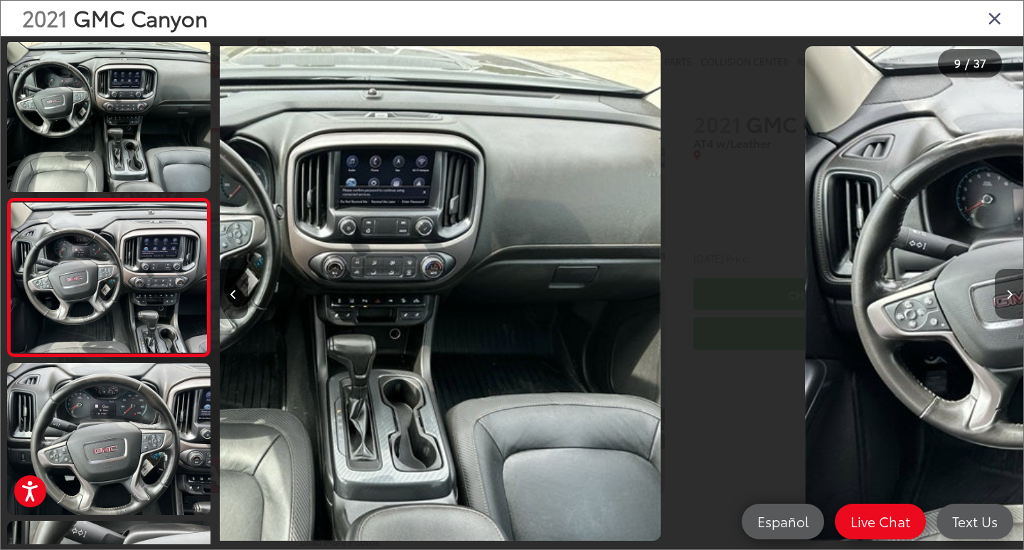
scroll to position [0, 0]
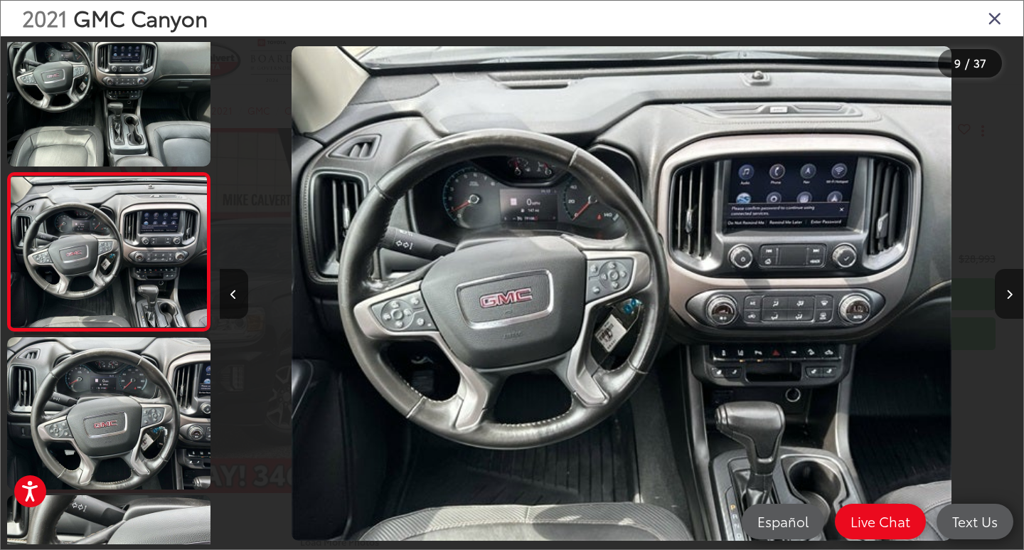
click at [1008, 289] on icon "Next image" at bounding box center [1009, 294] width 6 height 10
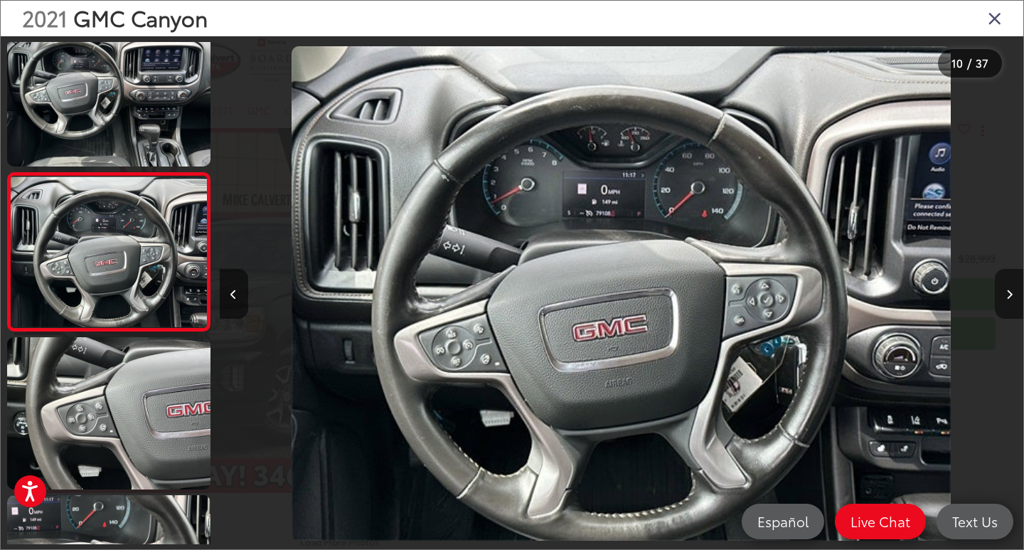
click at [1008, 289] on icon "Next image" at bounding box center [1009, 294] width 6 height 10
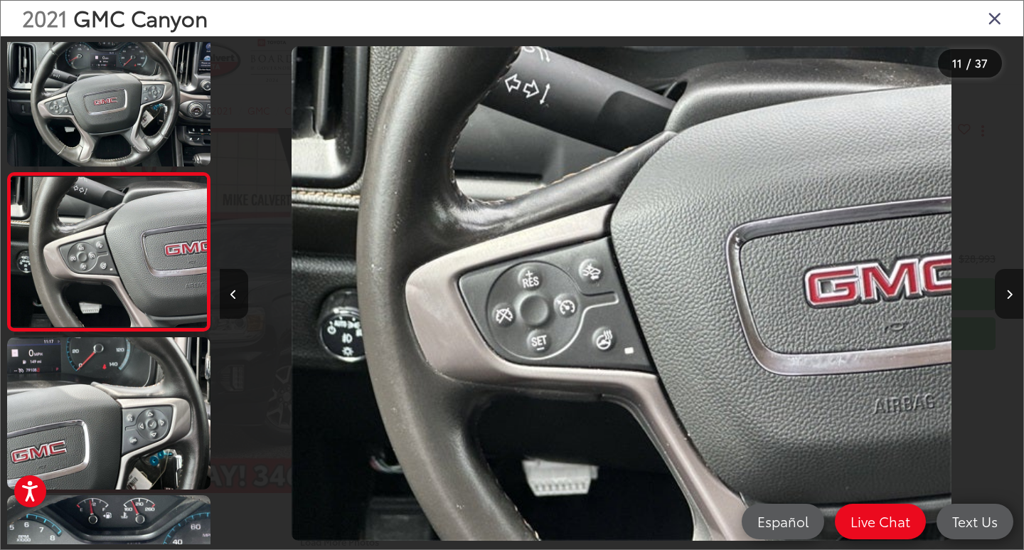
click at [1008, 291] on icon "Next image" at bounding box center [1009, 294] width 6 height 10
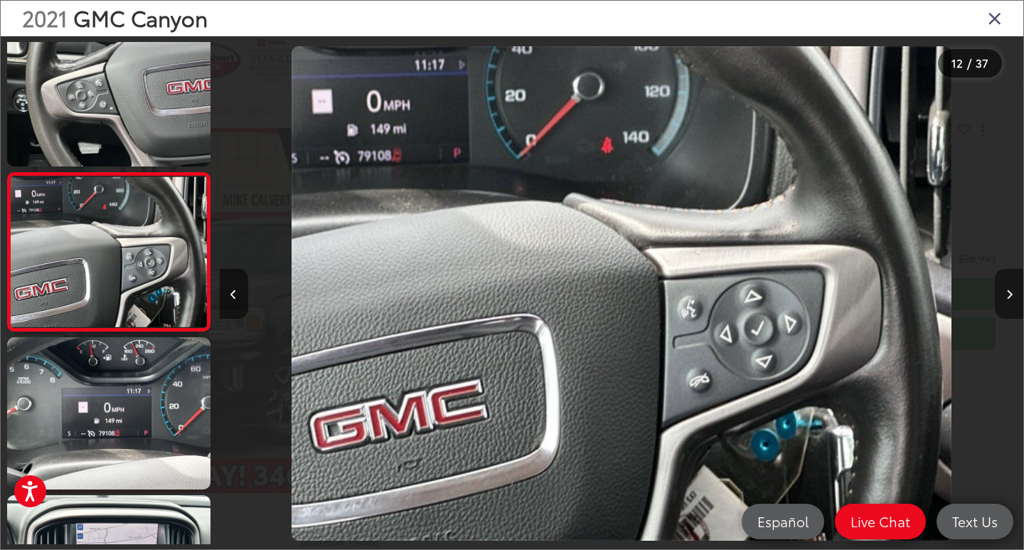
click at [1008, 291] on icon "Next image" at bounding box center [1009, 294] width 6 height 10
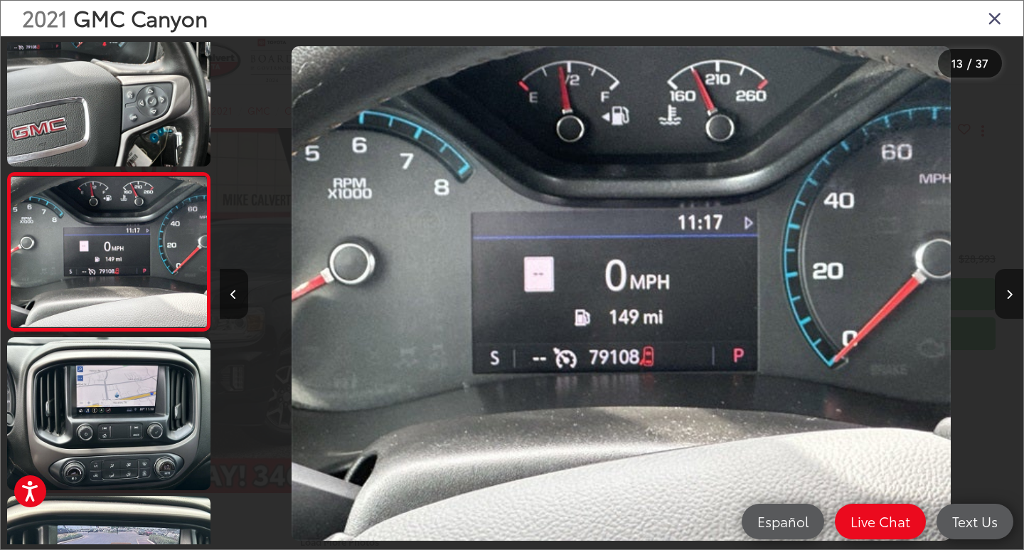
click at [1008, 291] on icon "Next image" at bounding box center [1009, 294] width 6 height 10
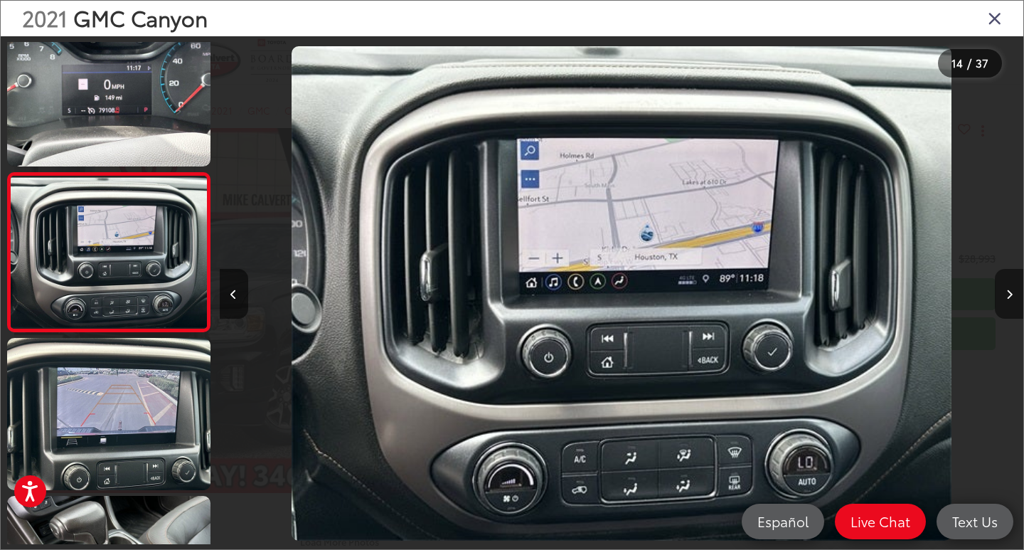
click at [1008, 291] on icon "Next image" at bounding box center [1009, 294] width 6 height 10
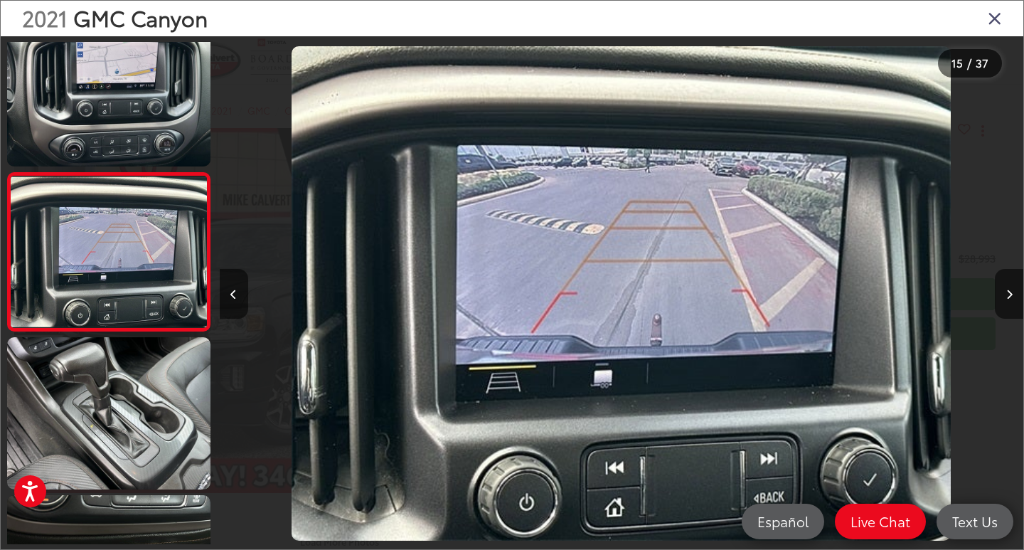
click at [991, 12] on icon "Close gallery" at bounding box center [995, 18] width 14 height 18
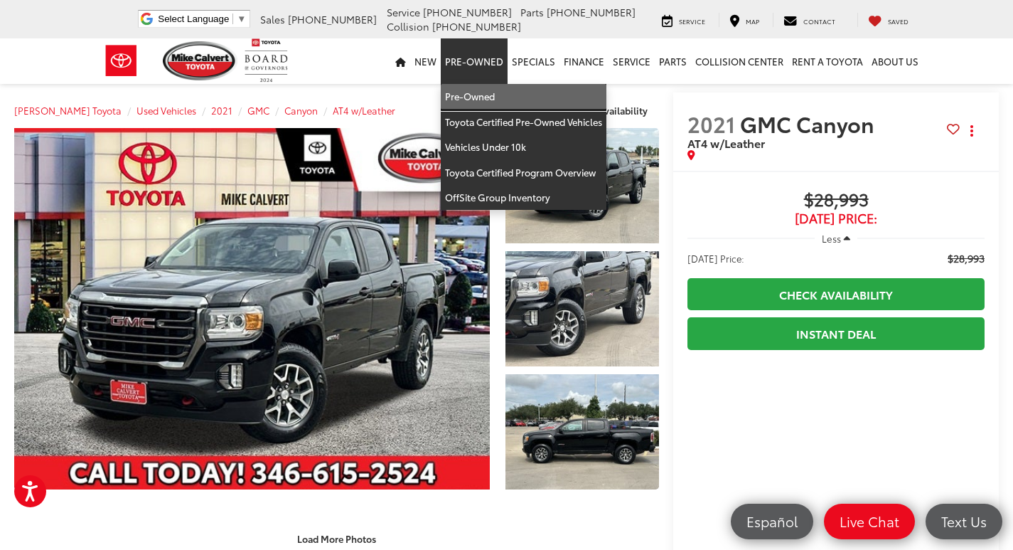
click at [464, 97] on link "Pre-Owned" at bounding box center [524, 97] width 166 height 26
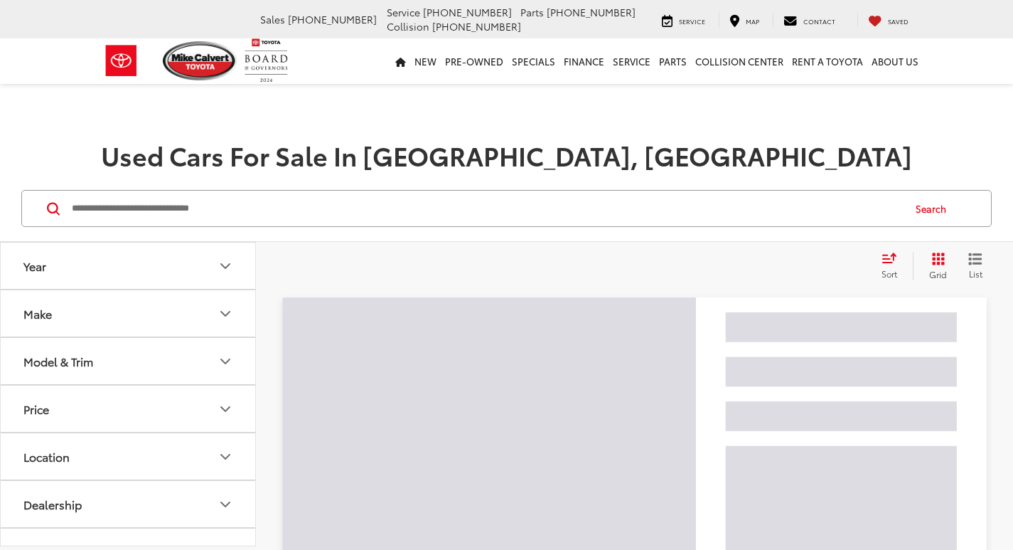
click at [220, 204] on input "Search by Make, Model, or Keyword" at bounding box center [486, 208] width 832 height 34
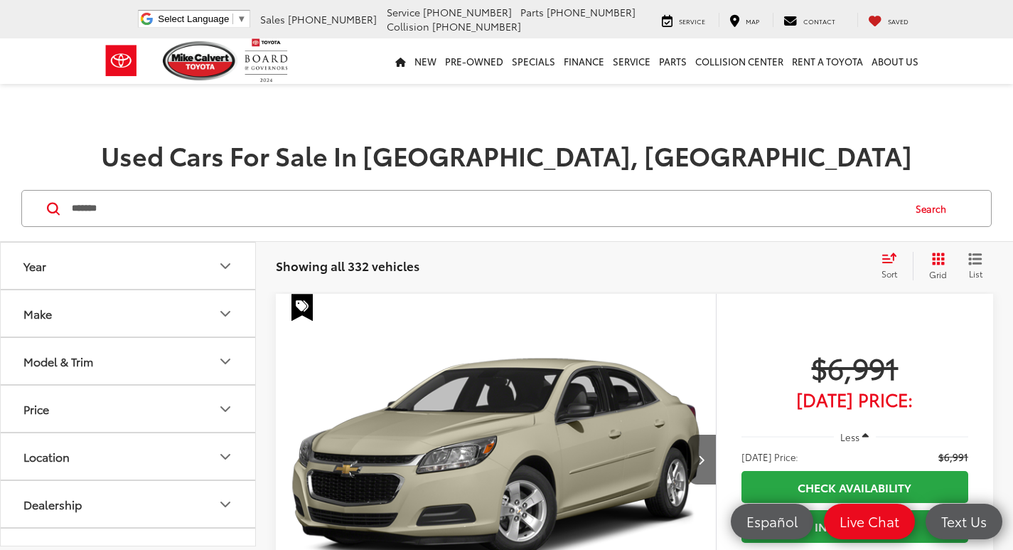
type input "*******"
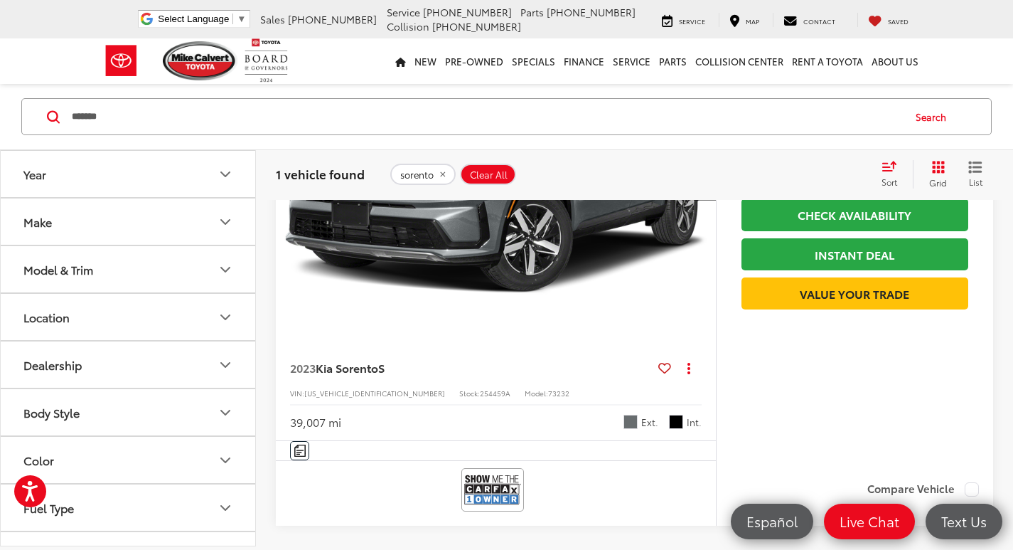
scroll to position [284, 0]
